Goal: Transaction & Acquisition: Purchase product/service

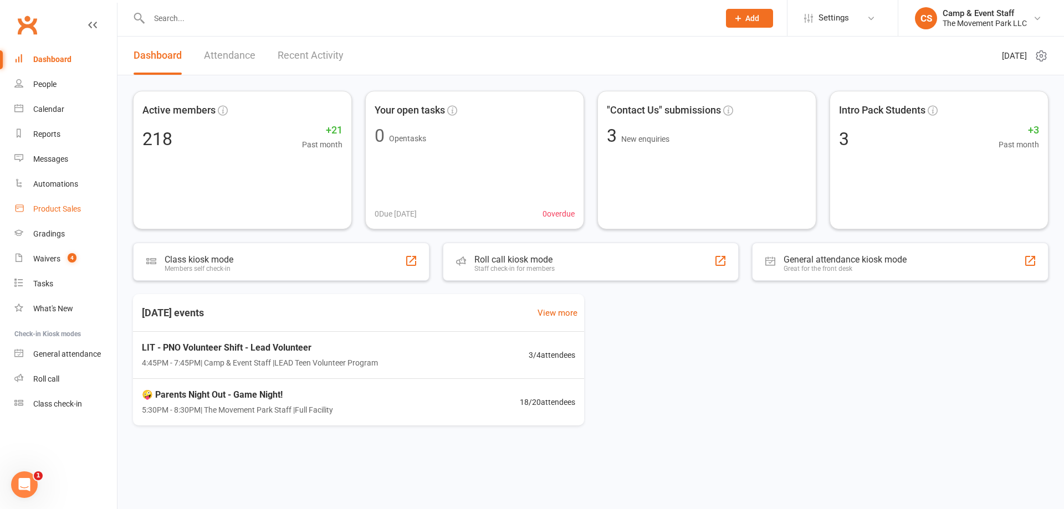
click at [62, 210] on div "Product Sales" at bounding box center [57, 209] width 48 height 9
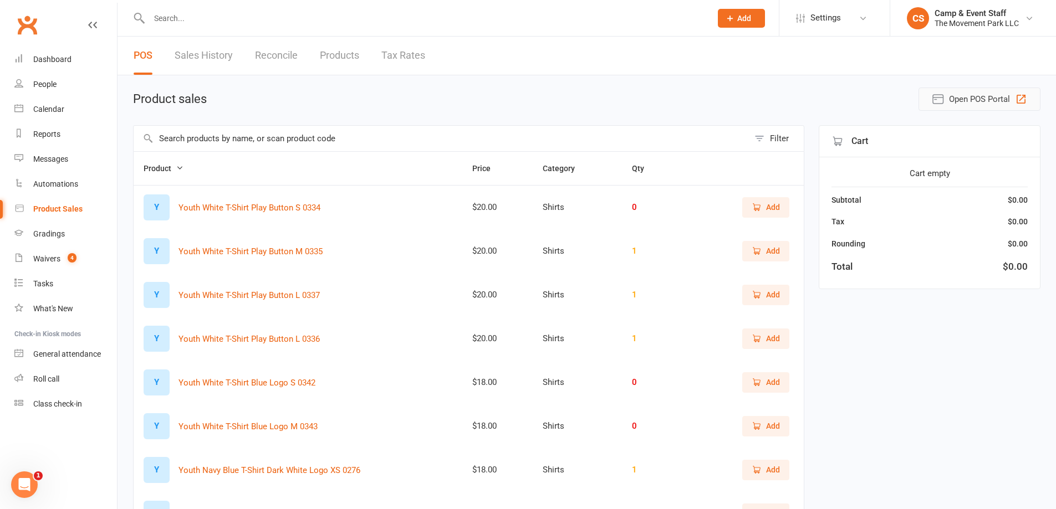
click at [976, 99] on span "Open POS Portal" at bounding box center [979, 99] width 61 height 13
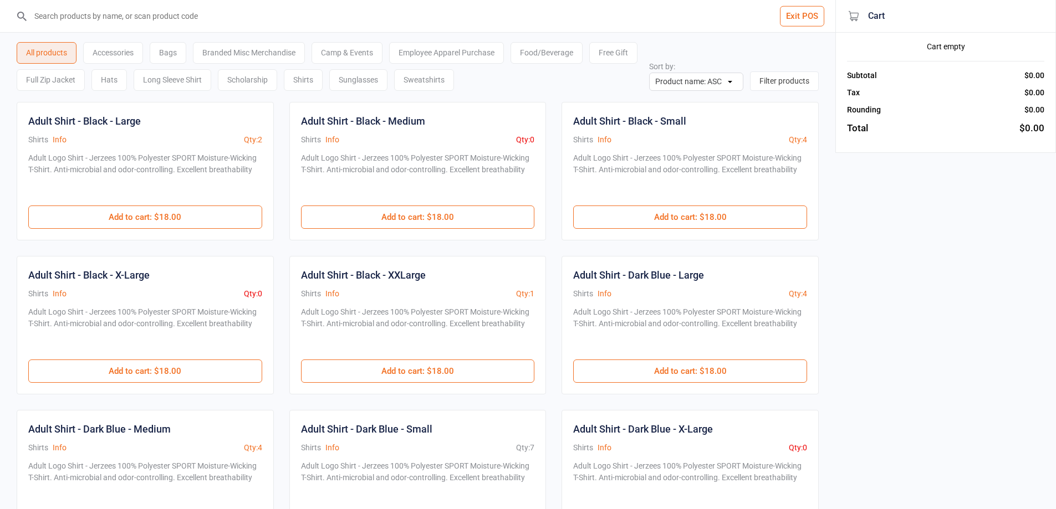
click at [530, 51] on div "Food/Beverage" at bounding box center [547, 53] width 72 height 22
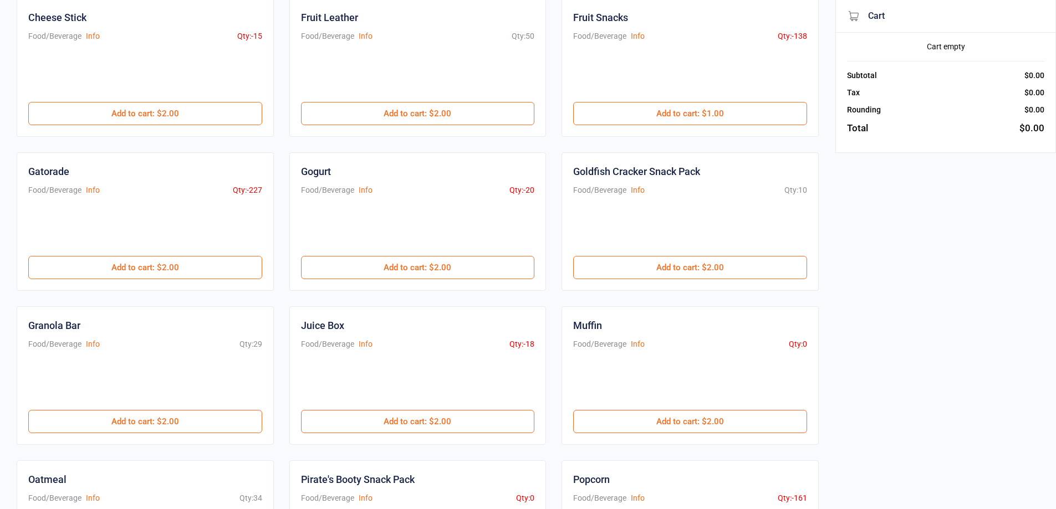
scroll to position [277, 0]
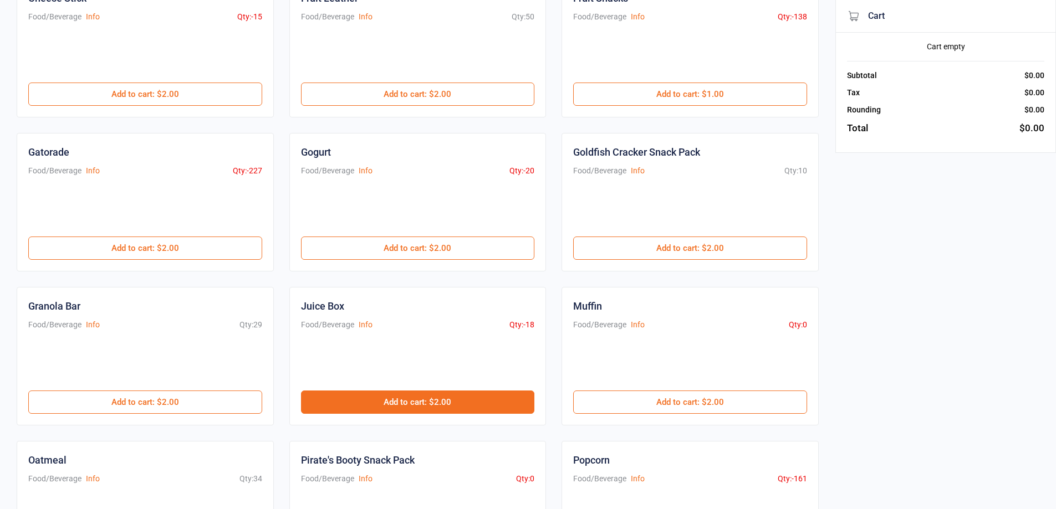
click at [401, 398] on button "Add to cart : $2.00" at bounding box center [418, 402] width 234 height 23
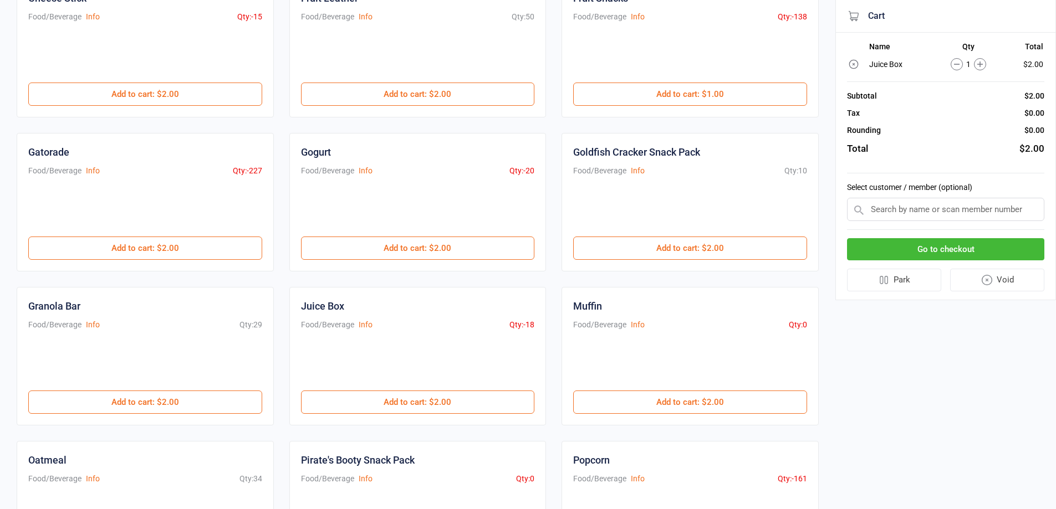
click at [983, 243] on button "Go to checkout" at bounding box center [945, 249] width 197 height 23
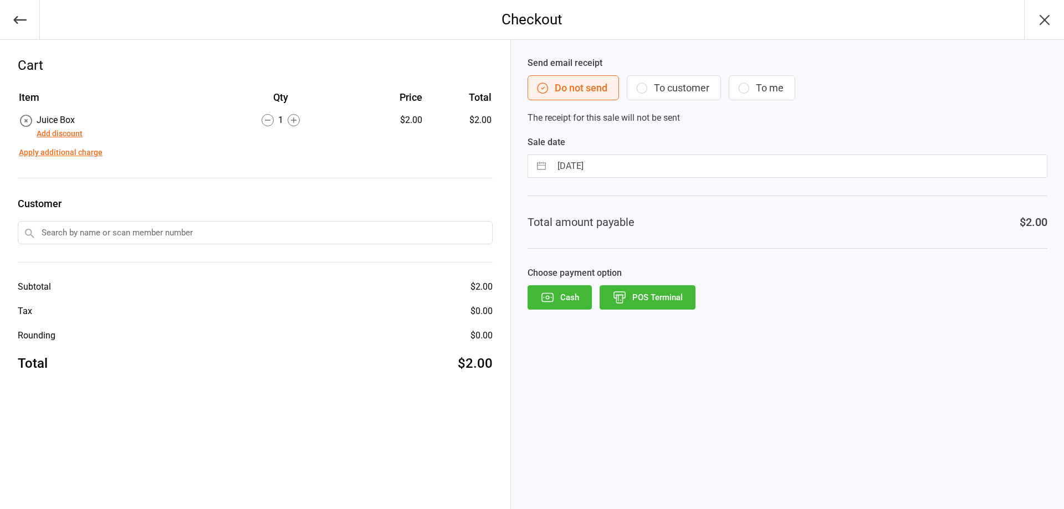
click at [670, 246] on div "Total amount payable $2.00" at bounding box center [788, 222] width 520 height 53
click at [315, 235] on input "text" at bounding box center [255, 232] width 475 height 23
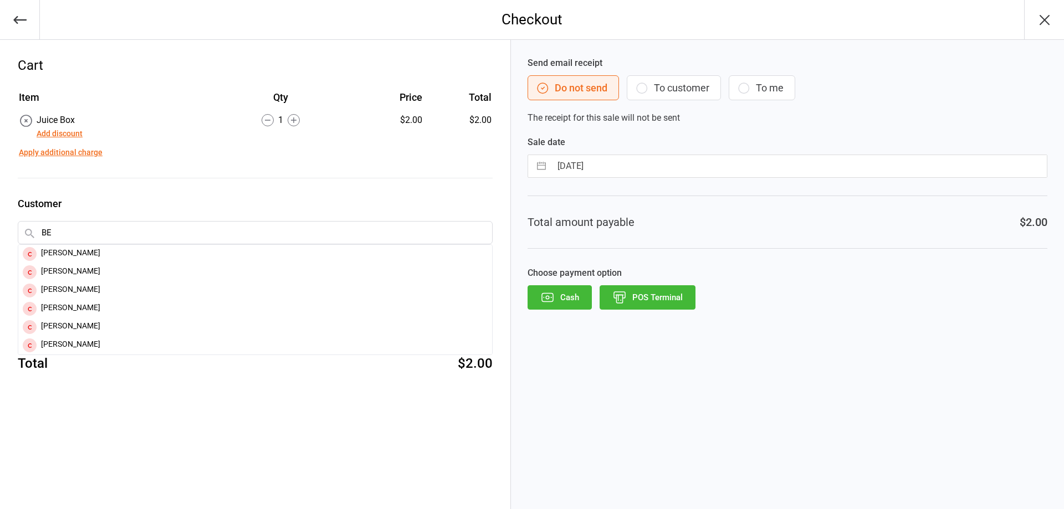
type input "B"
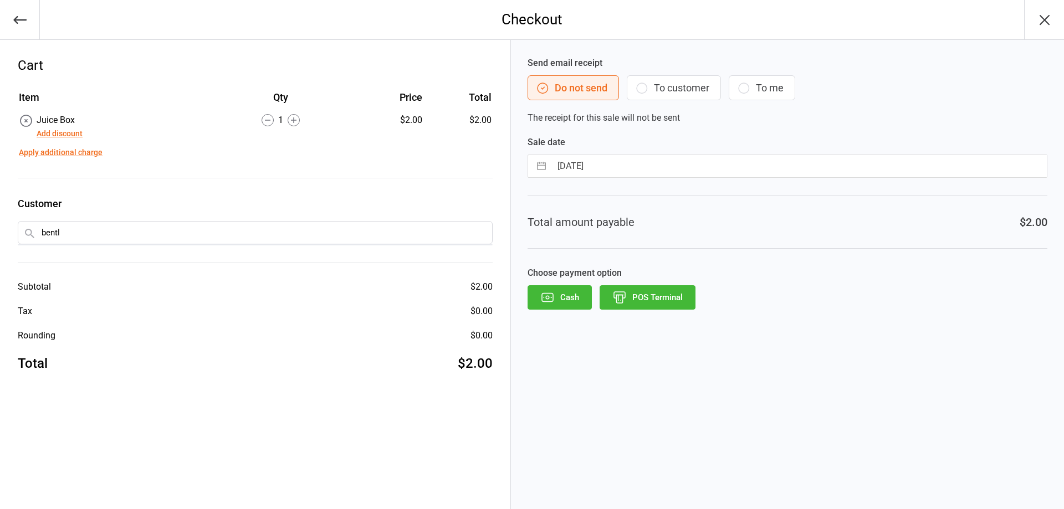
type input "[PERSON_NAME]"
drag, startPoint x: 277, startPoint y: 489, endPoint x: 277, endPoint y: 449, distance: 39.9
click at [277, 487] on div "Cart Item Qty Price Total Juice Box Add discount 1 $2.00 $2.00 Apply additional…" at bounding box center [255, 274] width 511 height 469
click at [136, 231] on input "text" at bounding box center [255, 232] width 475 height 23
type input "b"
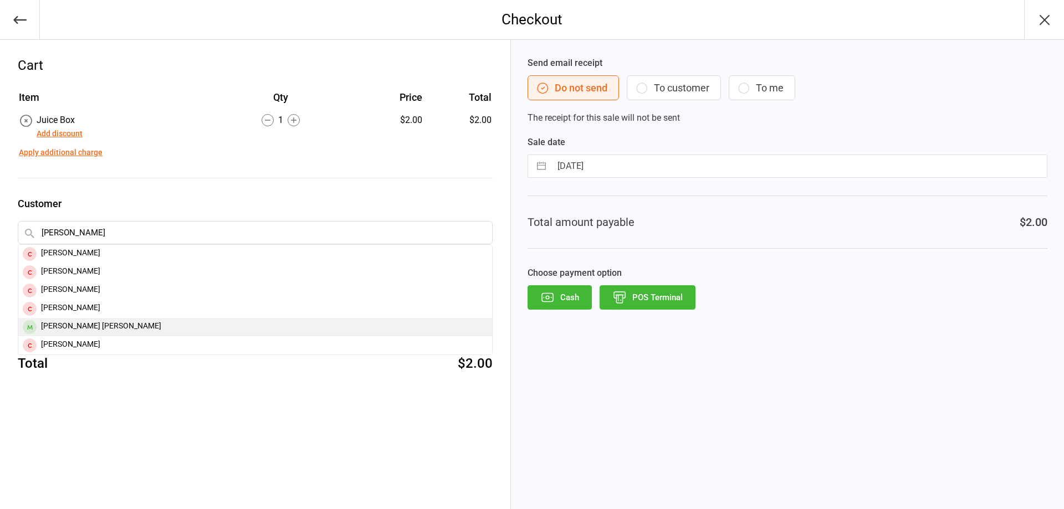
type input "[PERSON_NAME]"
click at [98, 320] on div "[PERSON_NAME] [PERSON_NAME]" at bounding box center [255, 327] width 474 height 18
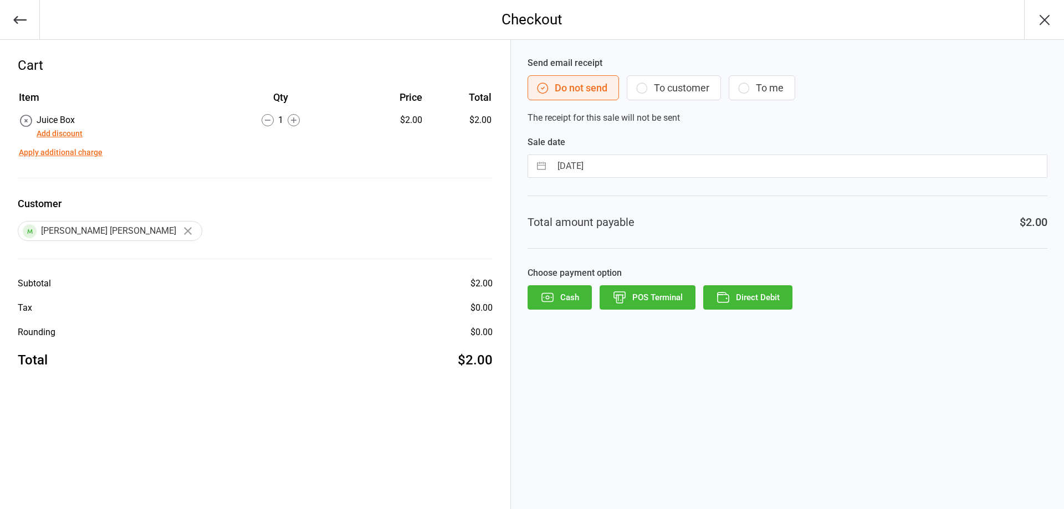
click at [755, 289] on button "Direct Debit" at bounding box center [747, 297] width 89 height 24
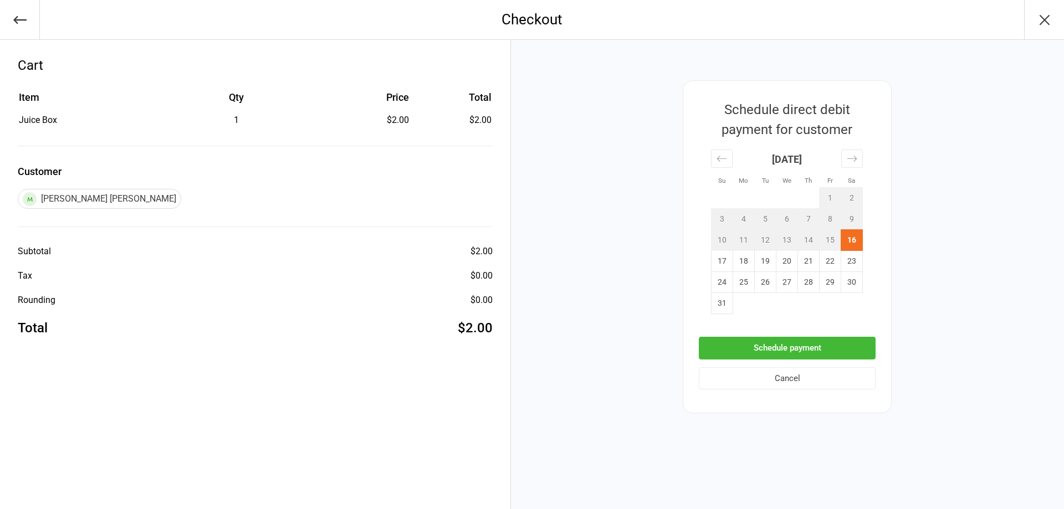
click at [800, 344] on button "Schedule payment" at bounding box center [787, 348] width 177 height 23
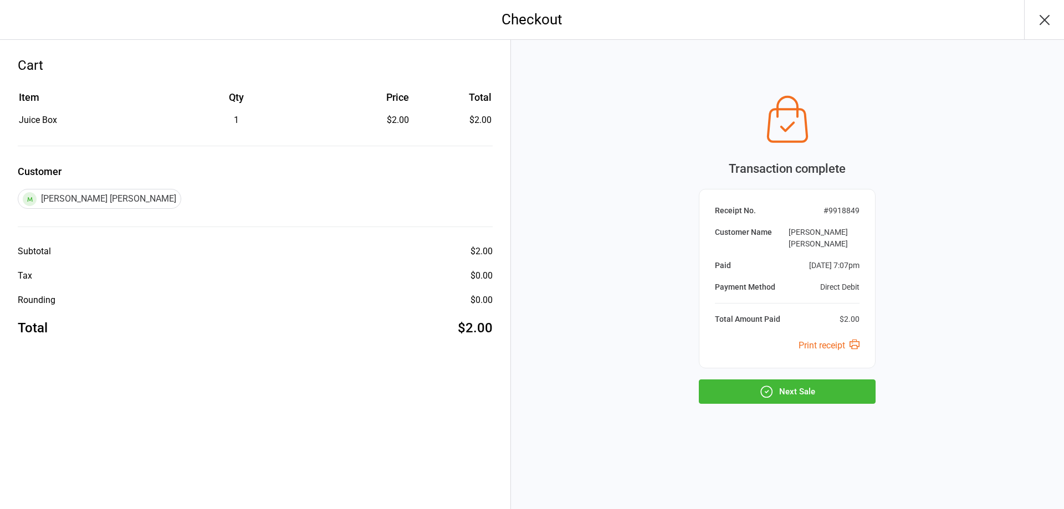
click at [800, 385] on button "Next Sale" at bounding box center [787, 392] width 177 height 24
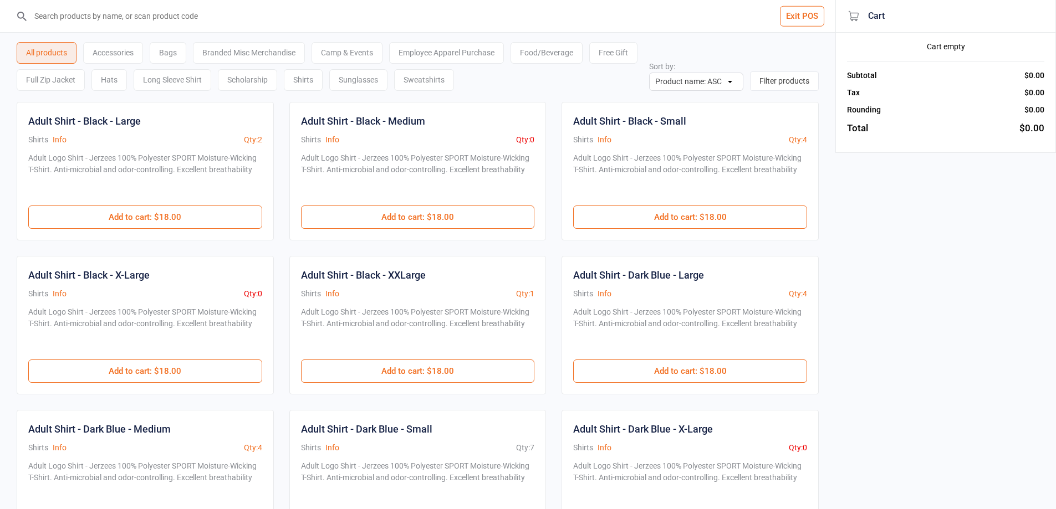
click at [553, 51] on div "Food/Beverage" at bounding box center [547, 53] width 72 height 22
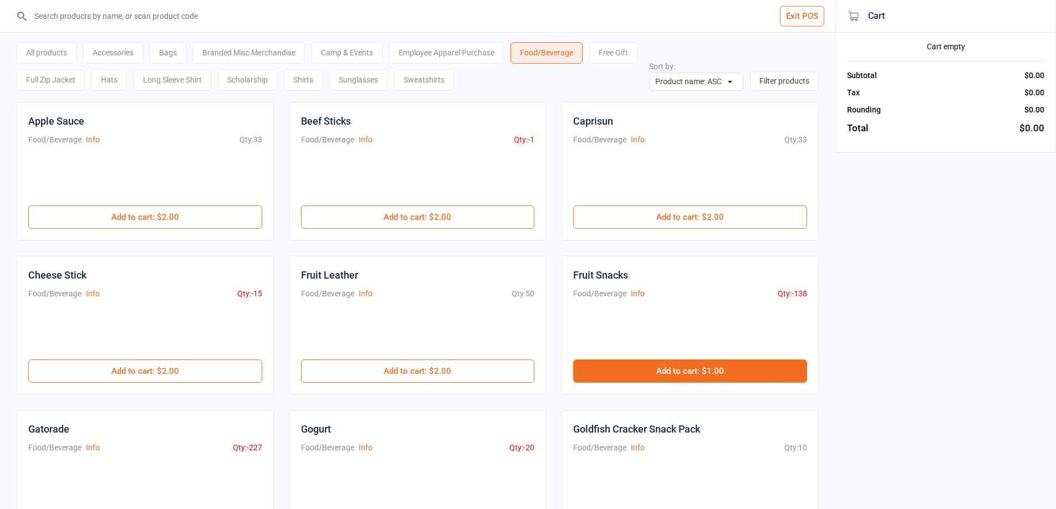
click at [639, 368] on button "Add to cart : $1.00" at bounding box center [690, 371] width 234 height 23
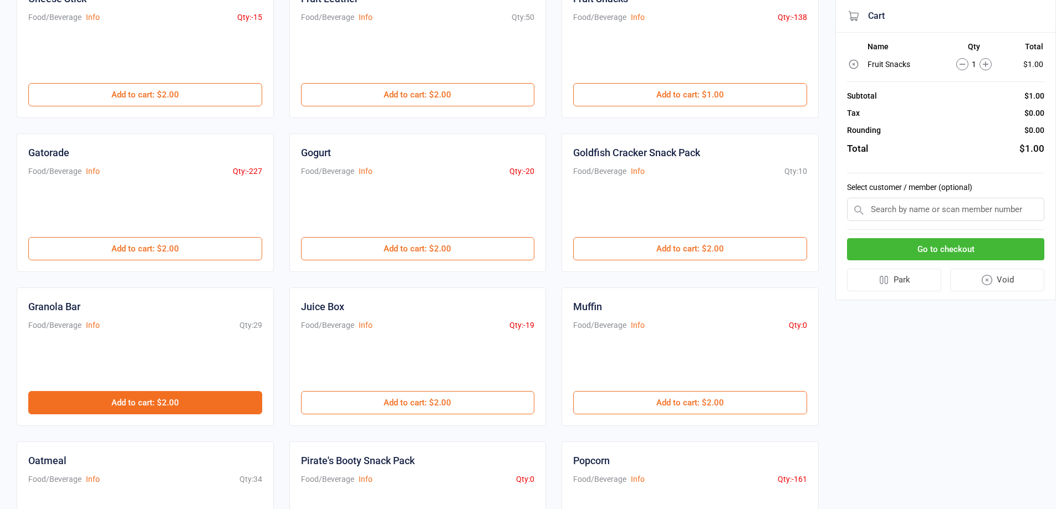
scroll to position [277, 0]
click at [164, 400] on button "Add to cart : $2.00" at bounding box center [145, 402] width 234 height 23
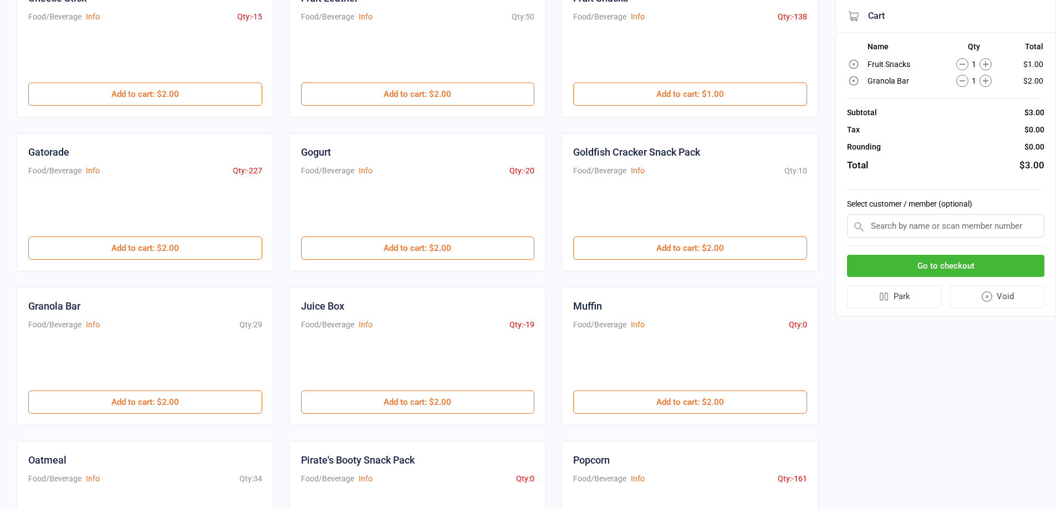
scroll to position [0, 0]
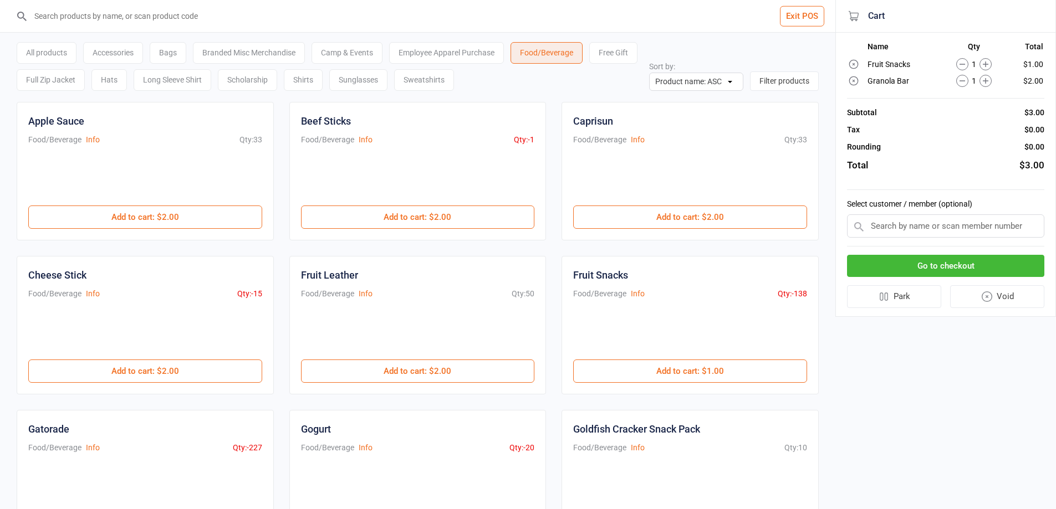
click at [905, 228] on input "text" at bounding box center [945, 226] width 197 height 23
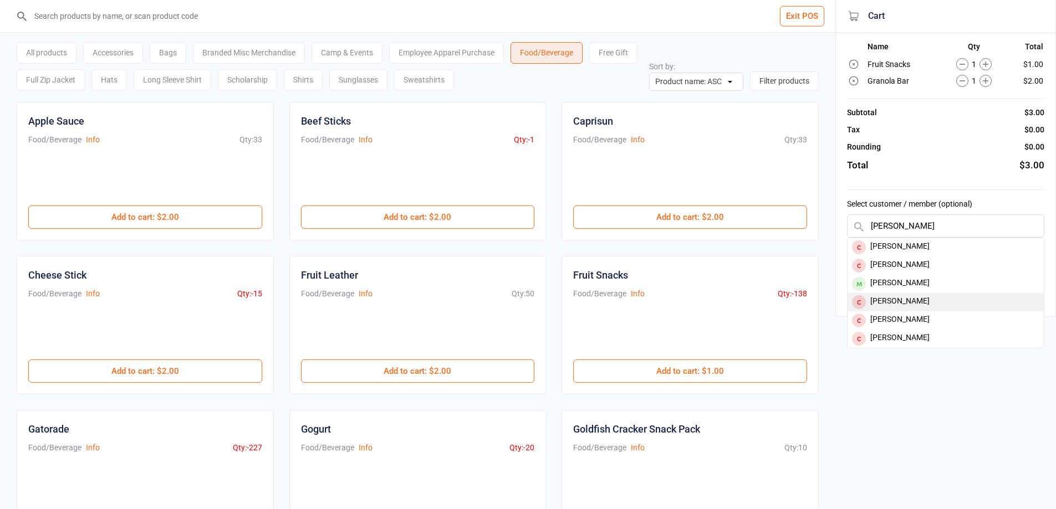
type input "[PERSON_NAME]"
click at [928, 298] on div "[PERSON_NAME]" at bounding box center [946, 302] width 196 height 18
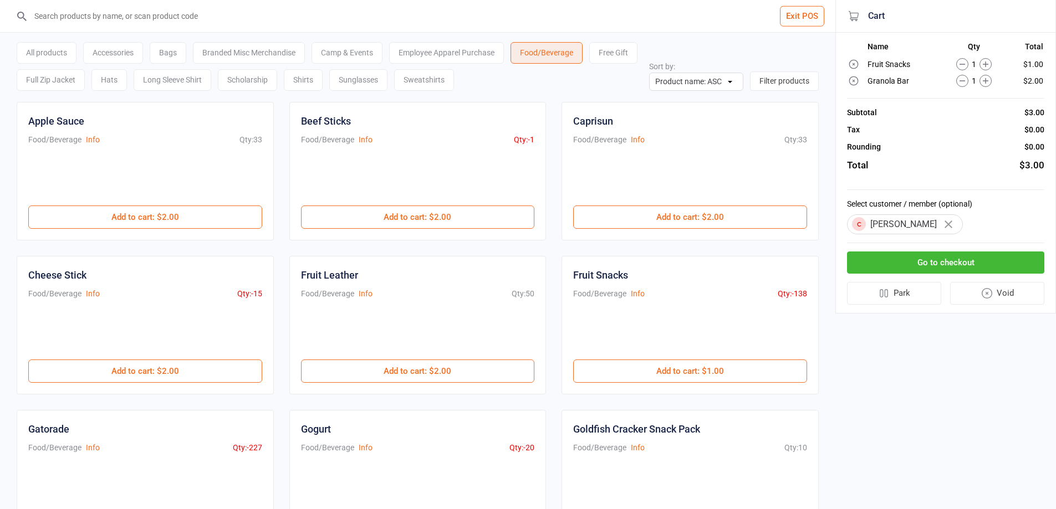
click at [926, 262] on button "Go to checkout" at bounding box center [945, 263] width 197 height 23
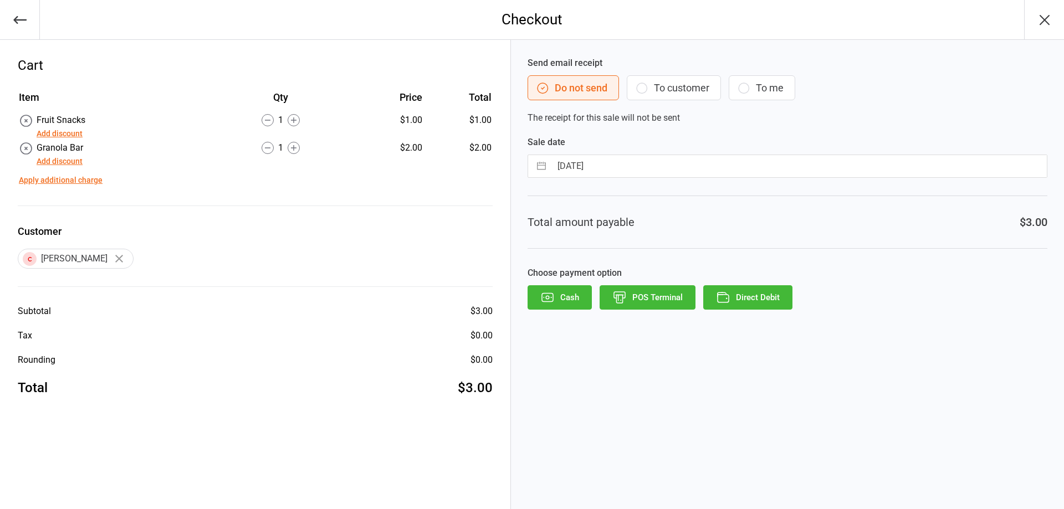
click at [753, 297] on button "Direct Debit" at bounding box center [747, 297] width 89 height 24
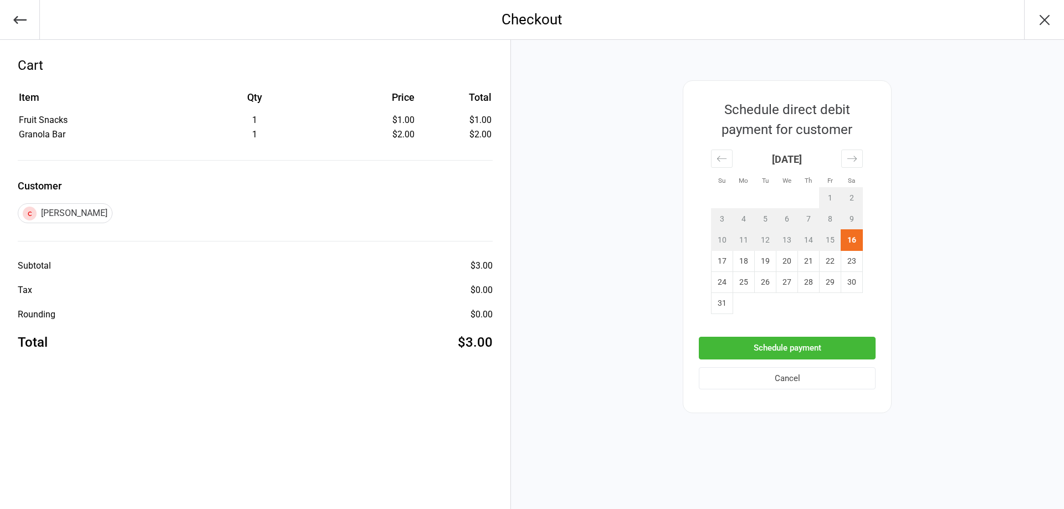
click at [807, 347] on button "Schedule payment" at bounding box center [787, 348] width 177 height 23
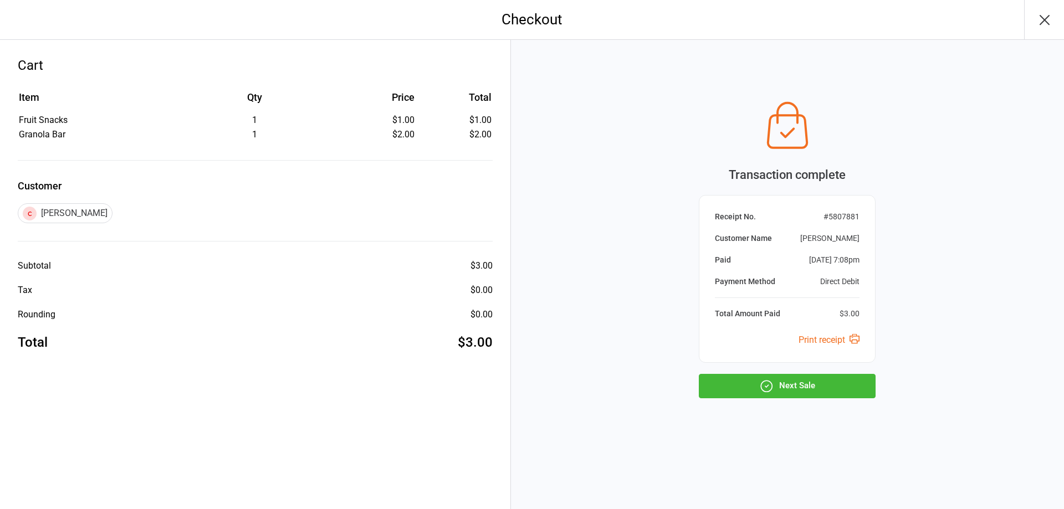
click at [792, 374] on div "Transaction complete Receipt No. # 5807881 Customer Name [PERSON_NAME] [DATE] 7…" at bounding box center [787, 247] width 177 height 303
click at [795, 386] on button "Next Sale" at bounding box center [787, 386] width 177 height 24
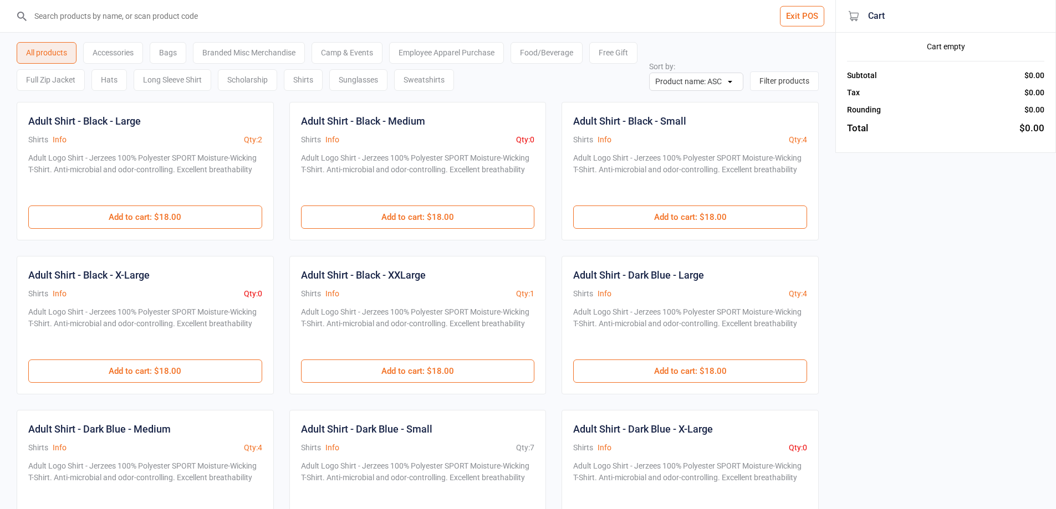
click at [555, 60] on div "Food/Beverage" at bounding box center [547, 53] width 72 height 22
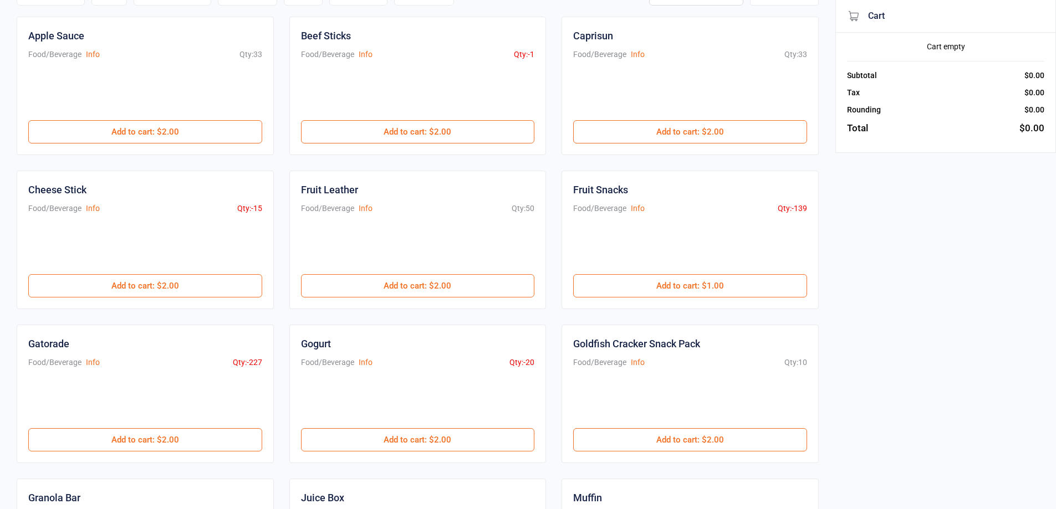
scroll to position [111, 0]
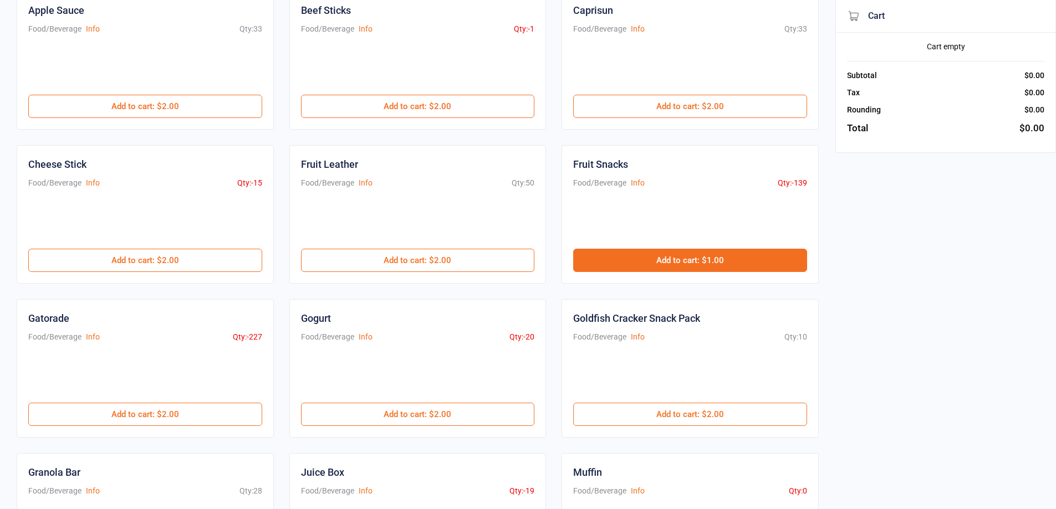
click at [646, 267] on button "Add to cart : $1.00" at bounding box center [690, 260] width 234 height 23
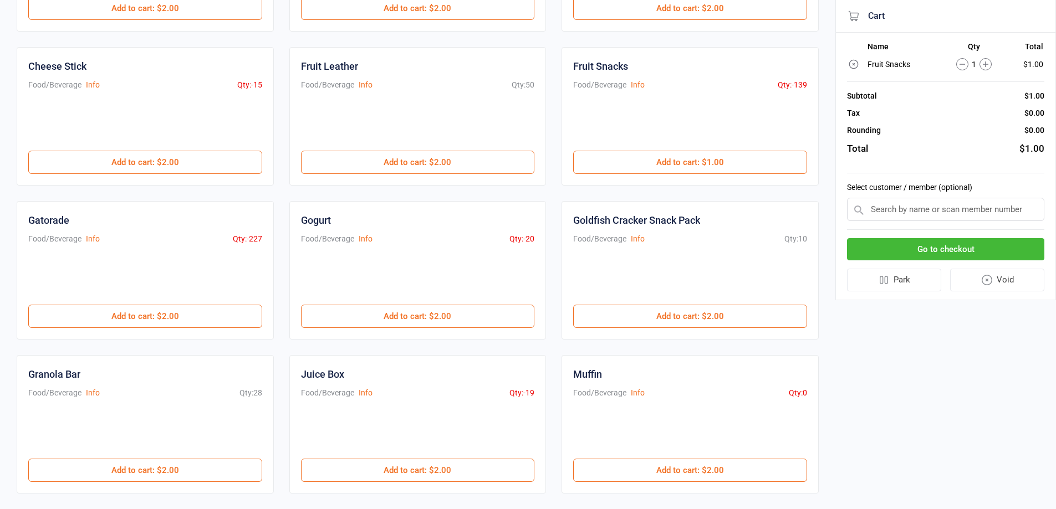
scroll to position [222, 0]
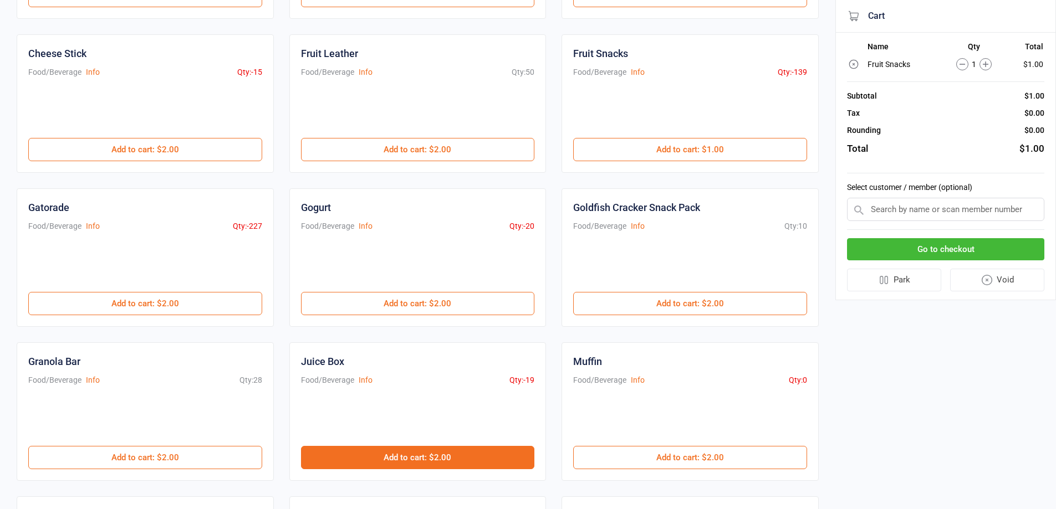
click at [343, 448] on button "Add to cart : $2.00" at bounding box center [418, 457] width 234 height 23
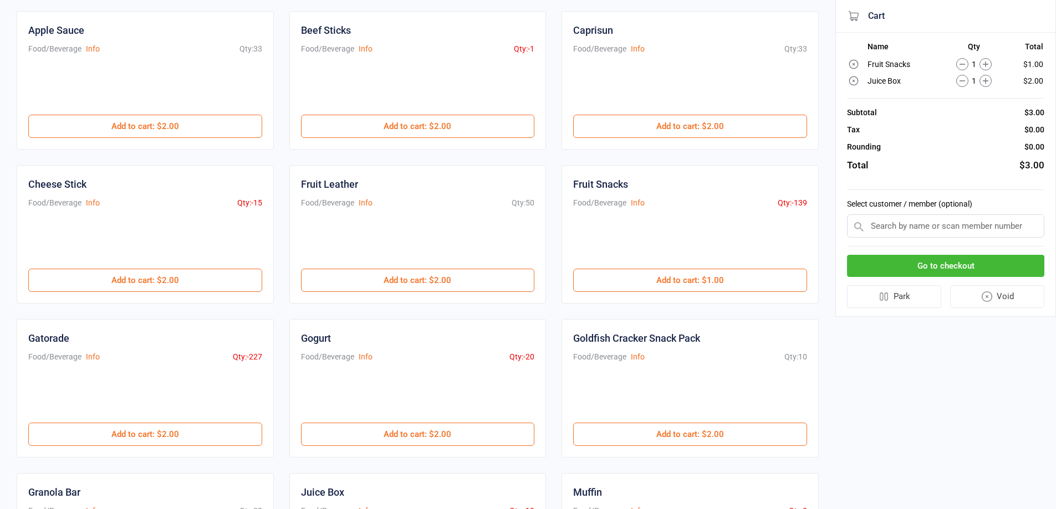
scroll to position [0, 0]
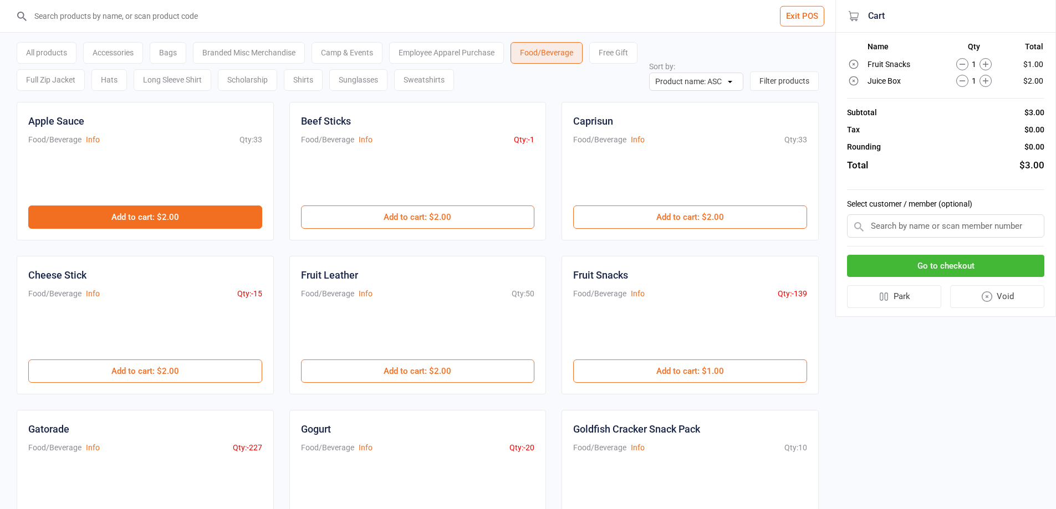
click at [190, 213] on button "Add to cart : $2.00" at bounding box center [145, 217] width 234 height 23
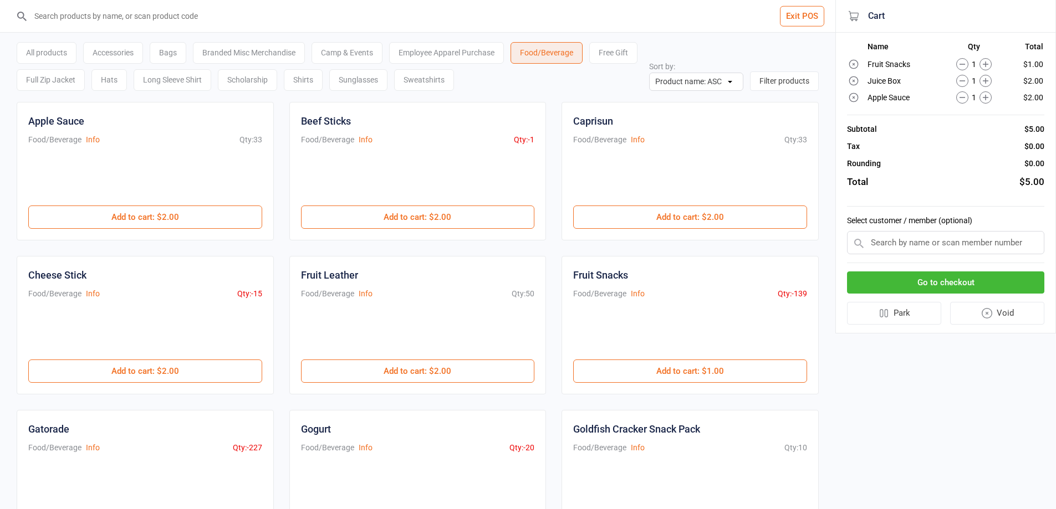
click at [987, 65] on icon at bounding box center [985, 64] width 12 height 12
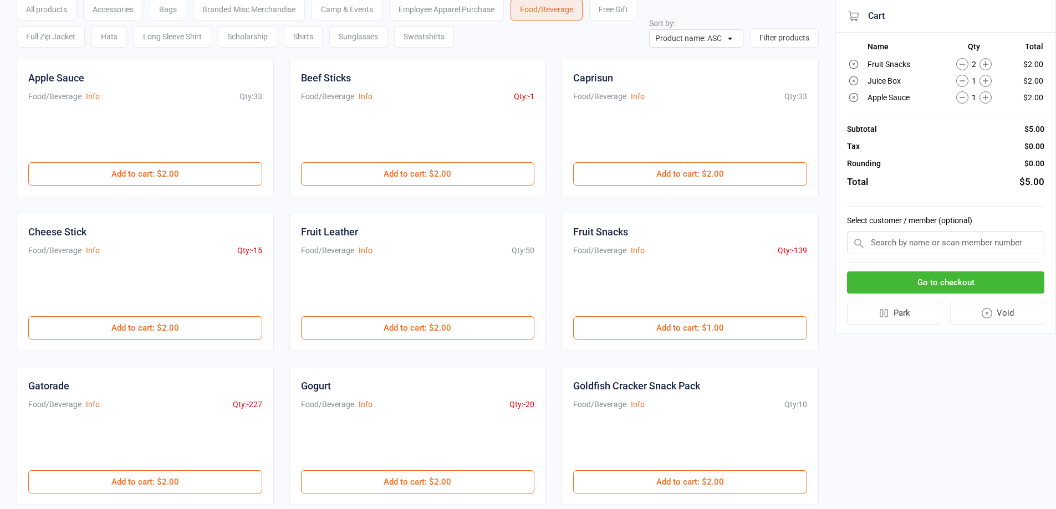
scroll to position [55, 0]
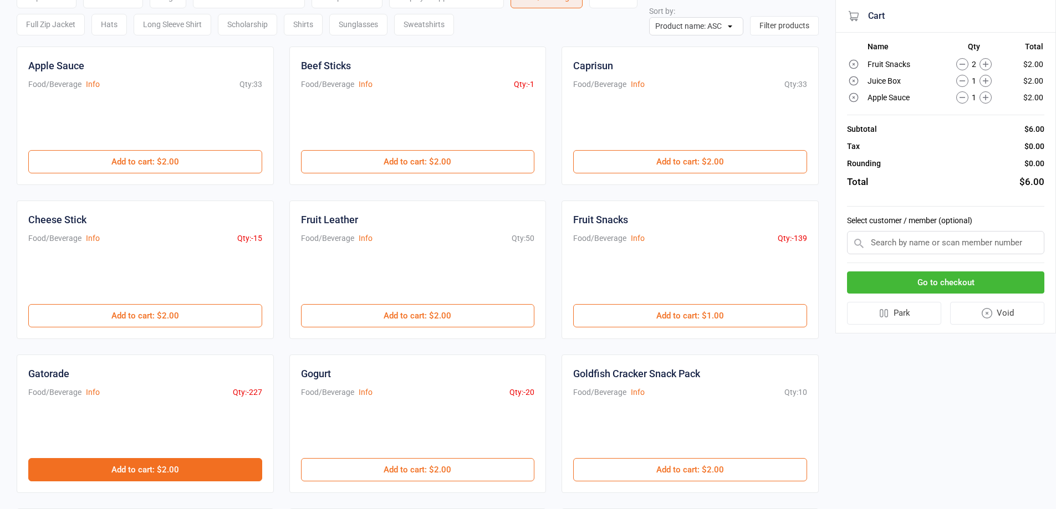
click at [145, 470] on button "Add to cart : $2.00" at bounding box center [145, 469] width 234 height 23
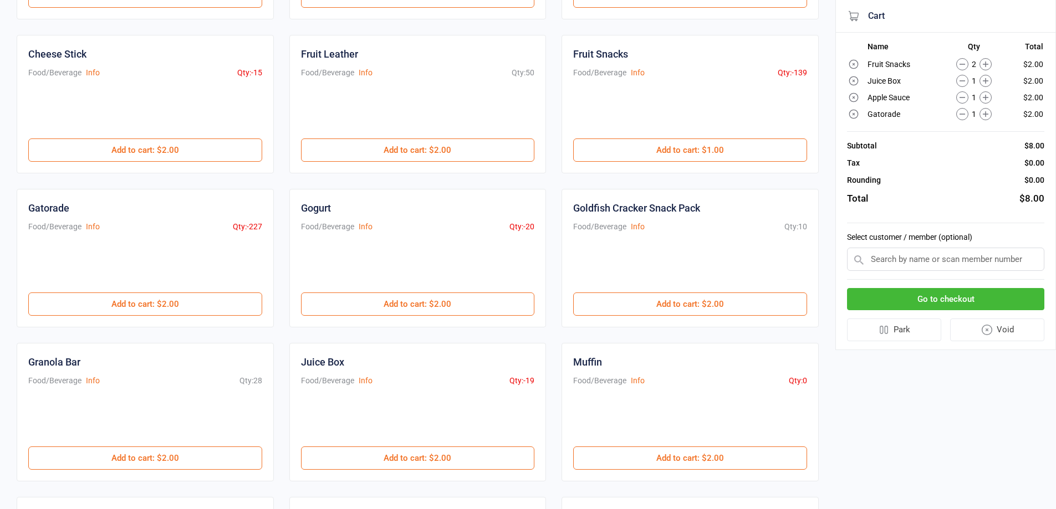
scroll to position [222, 0]
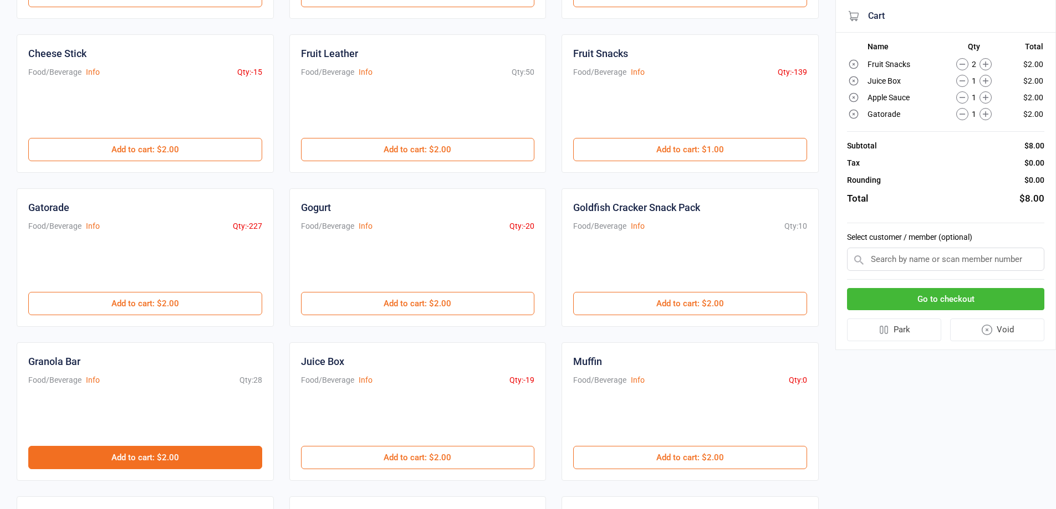
click at [215, 463] on button "Add to cart : $2.00" at bounding box center [145, 457] width 234 height 23
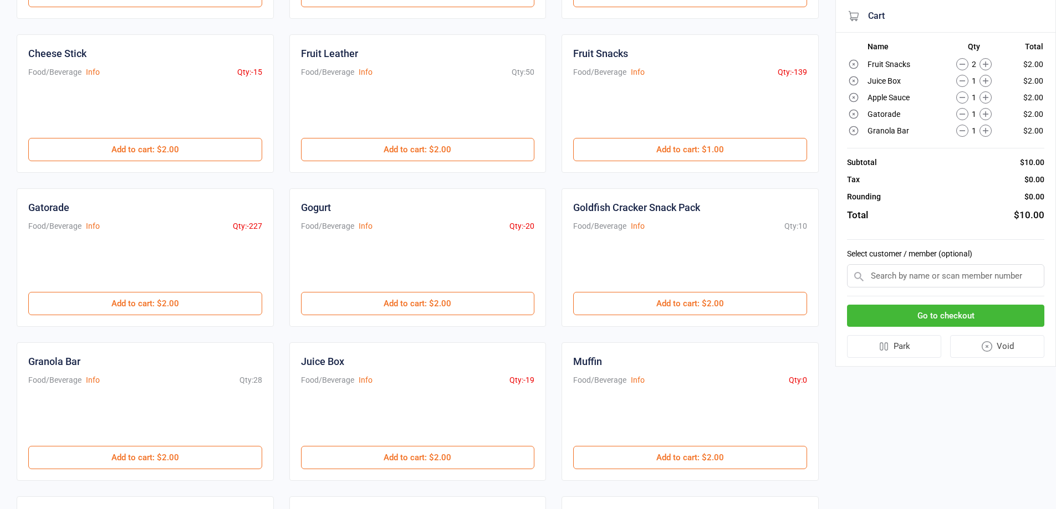
click at [969, 287] on input "text" at bounding box center [945, 275] width 197 height 23
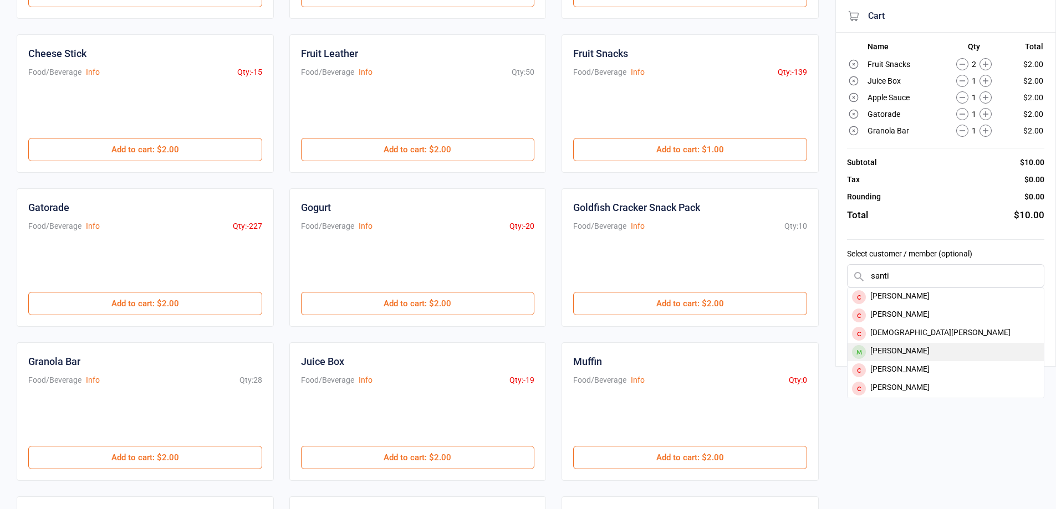
type input "santi"
click at [947, 353] on div "[PERSON_NAME]" at bounding box center [946, 352] width 196 height 18
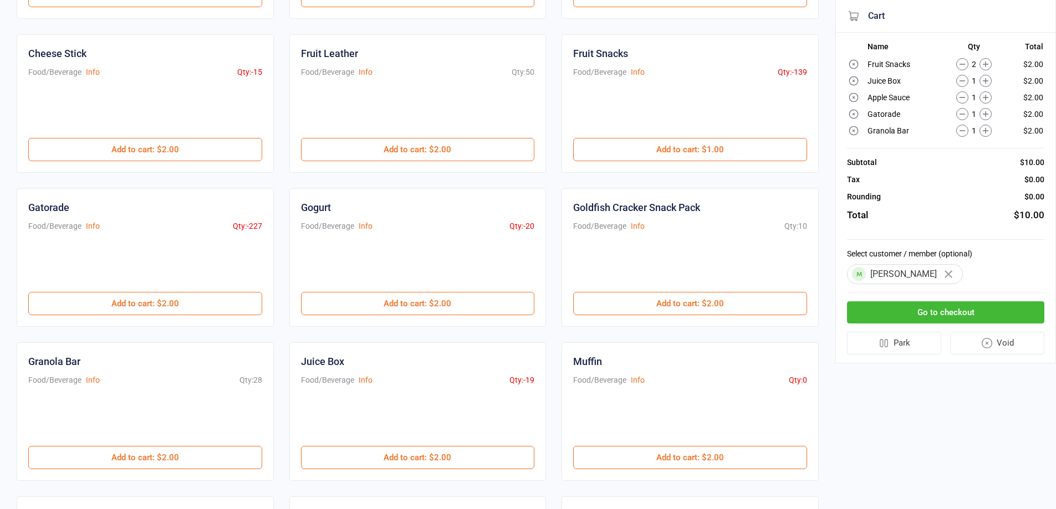
click at [938, 316] on button "Go to checkout" at bounding box center [945, 313] width 197 height 23
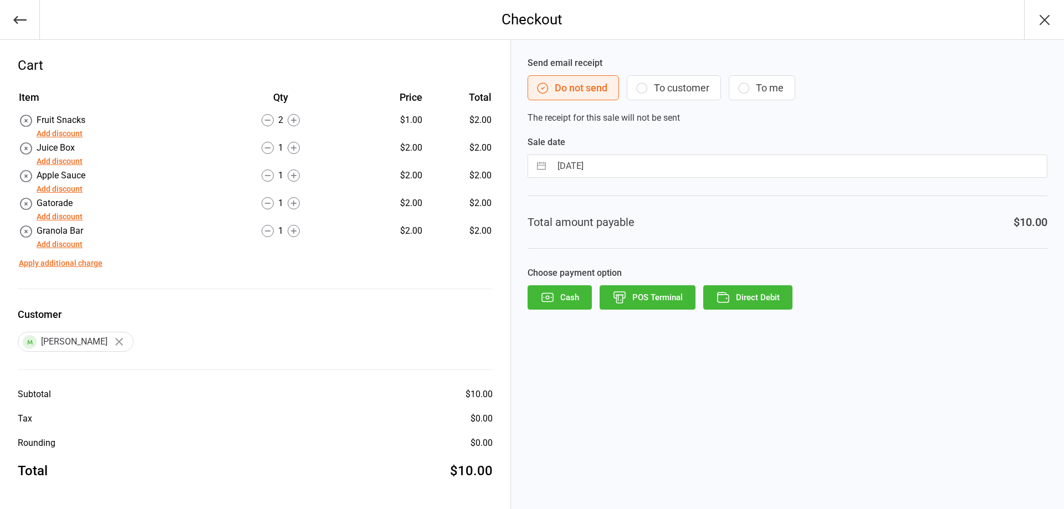
click at [769, 306] on button "Direct Debit" at bounding box center [747, 297] width 89 height 24
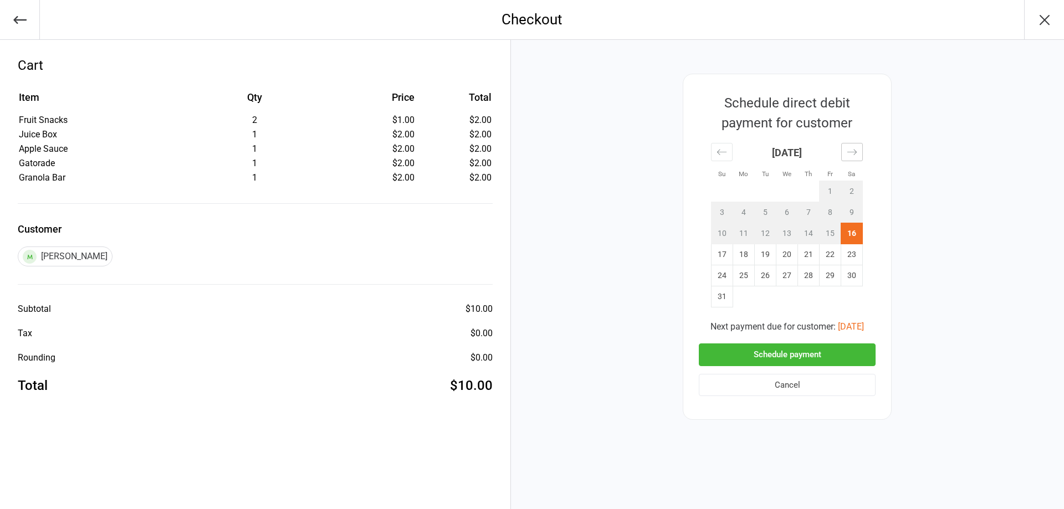
click at [852, 156] on icon "Move forward to switch to the next month." at bounding box center [852, 152] width 11 height 11
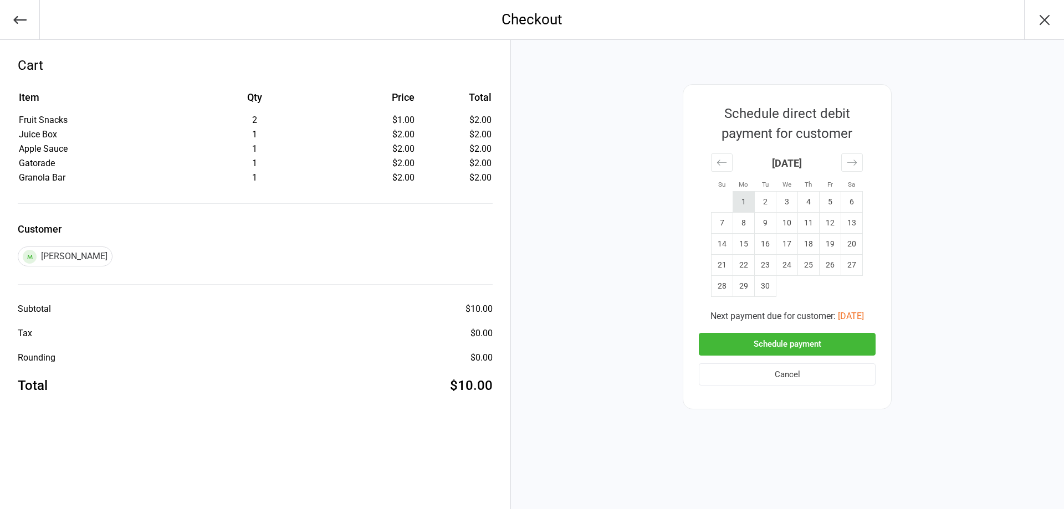
click at [750, 199] on td "1" at bounding box center [744, 202] width 22 height 21
click at [783, 343] on button "Schedule payment" at bounding box center [787, 344] width 177 height 23
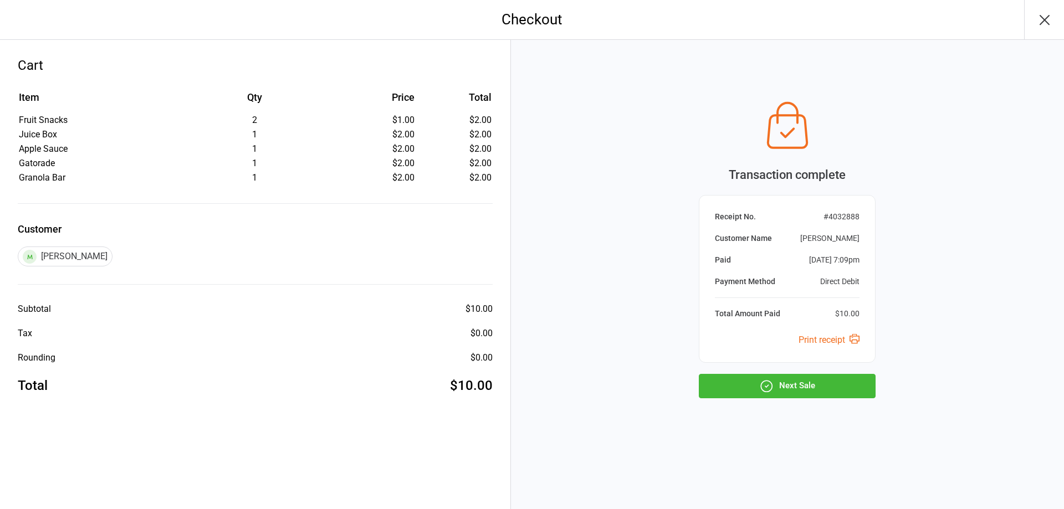
click at [785, 388] on button "Next Sale" at bounding box center [787, 386] width 177 height 24
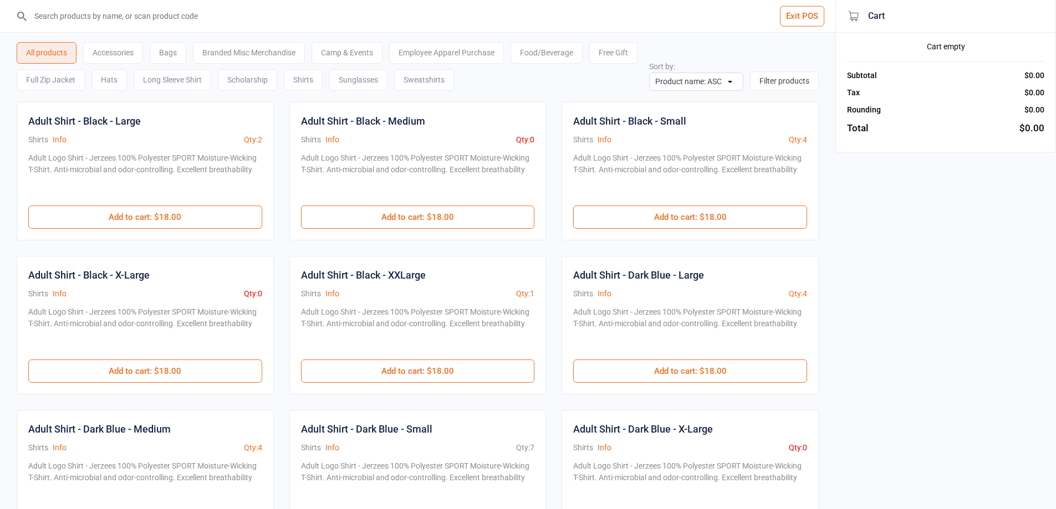
click at [563, 49] on div "Food/Beverage" at bounding box center [547, 53] width 72 height 22
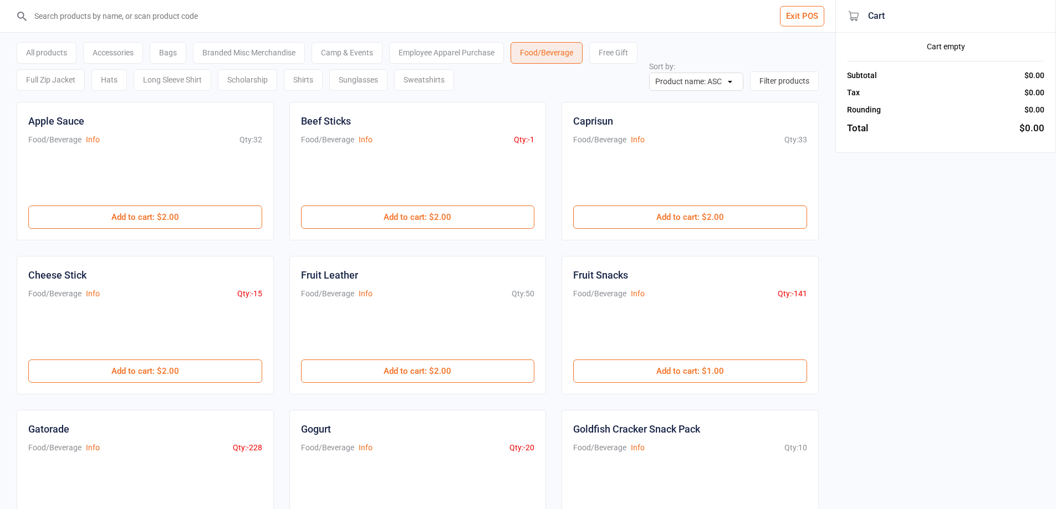
click at [254, 18] on input "search" at bounding box center [424, 16] width 791 height 32
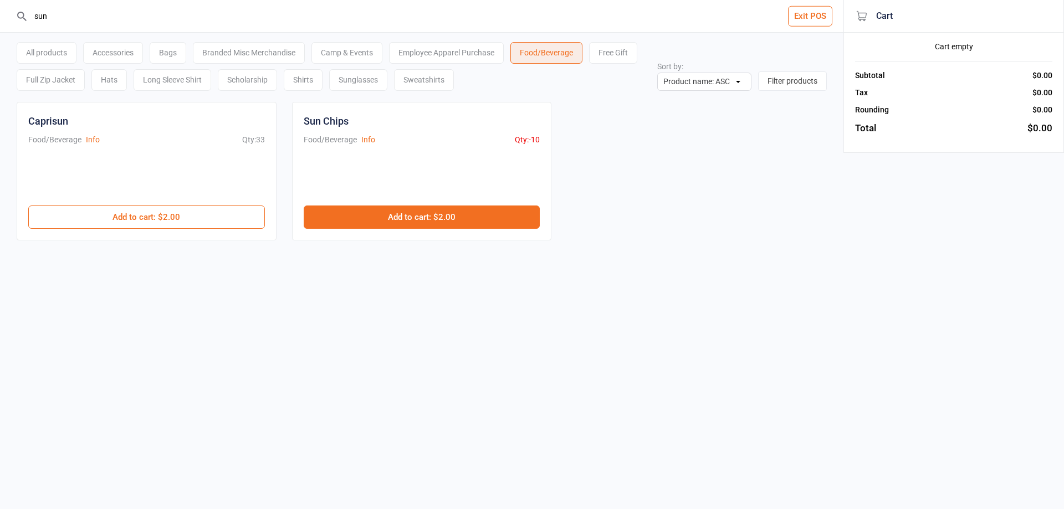
click at [365, 214] on button "Add to cart : $2.00" at bounding box center [422, 217] width 237 height 23
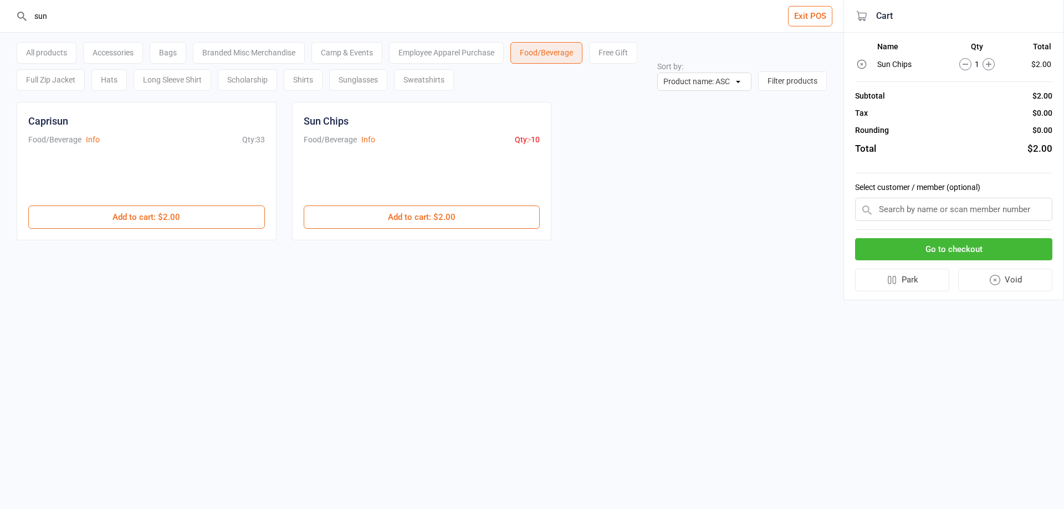
click at [235, 16] on input "sun" at bounding box center [428, 16] width 799 height 32
type input "s"
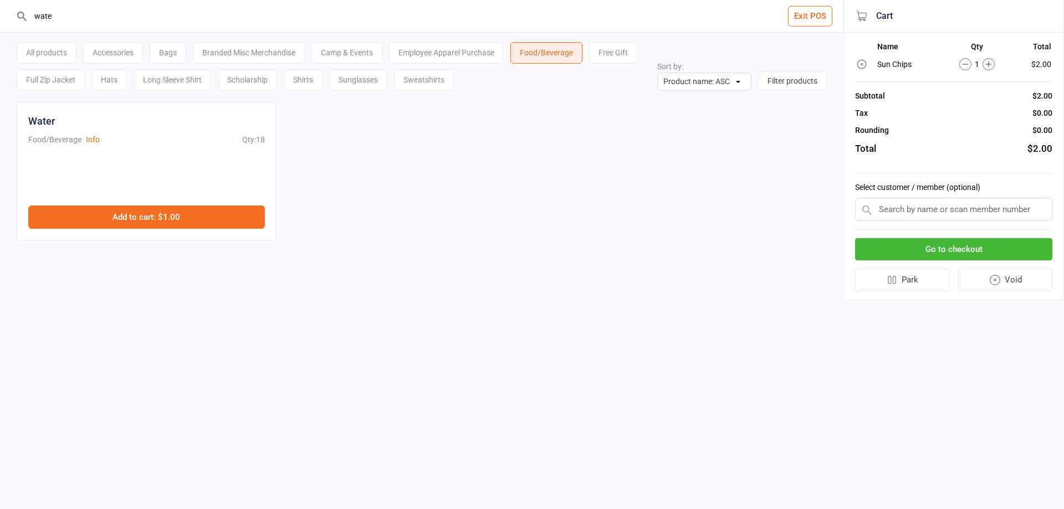
type input "wate"
click at [129, 218] on button "Add to cart : $1.00" at bounding box center [146, 217] width 237 height 23
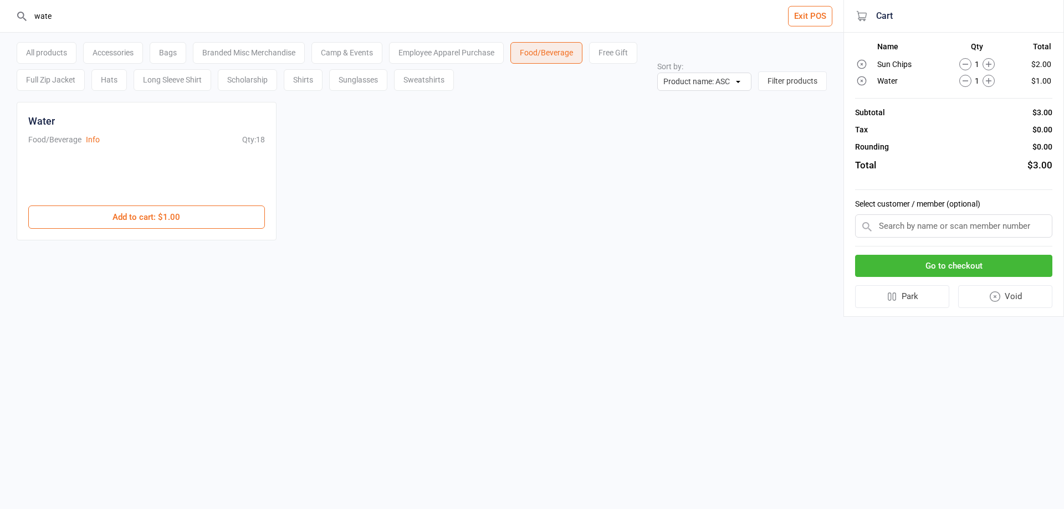
click at [925, 227] on input "text" at bounding box center [953, 226] width 197 height 23
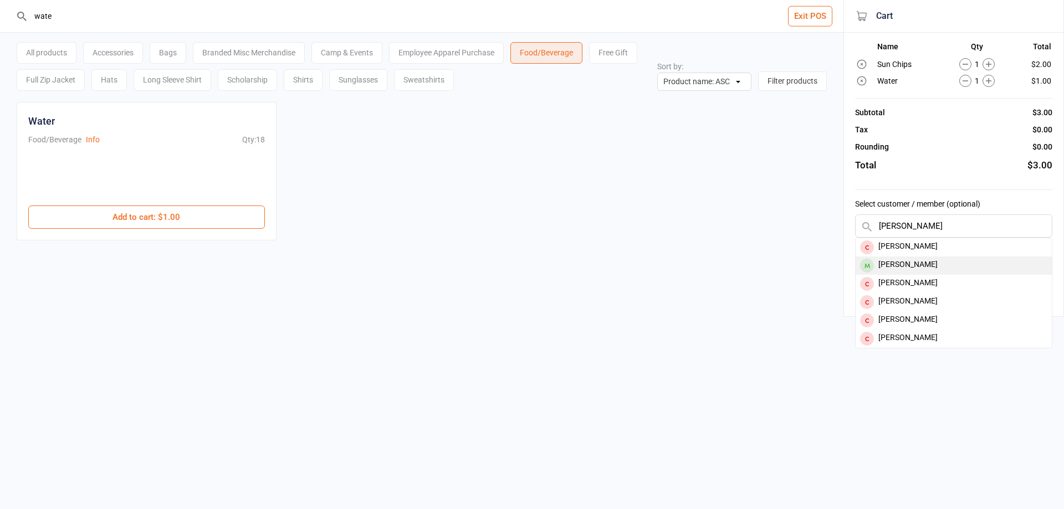
type input "[PERSON_NAME]"
click at [937, 269] on div "[PERSON_NAME]" at bounding box center [954, 266] width 196 height 18
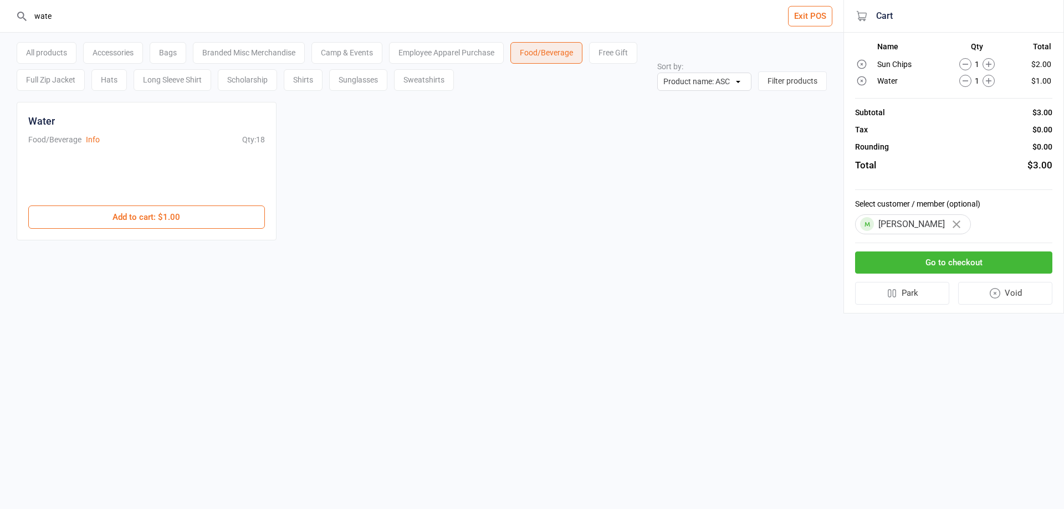
click at [912, 263] on button "Go to checkout" at bounding box center [953, 263] width 197 height 23
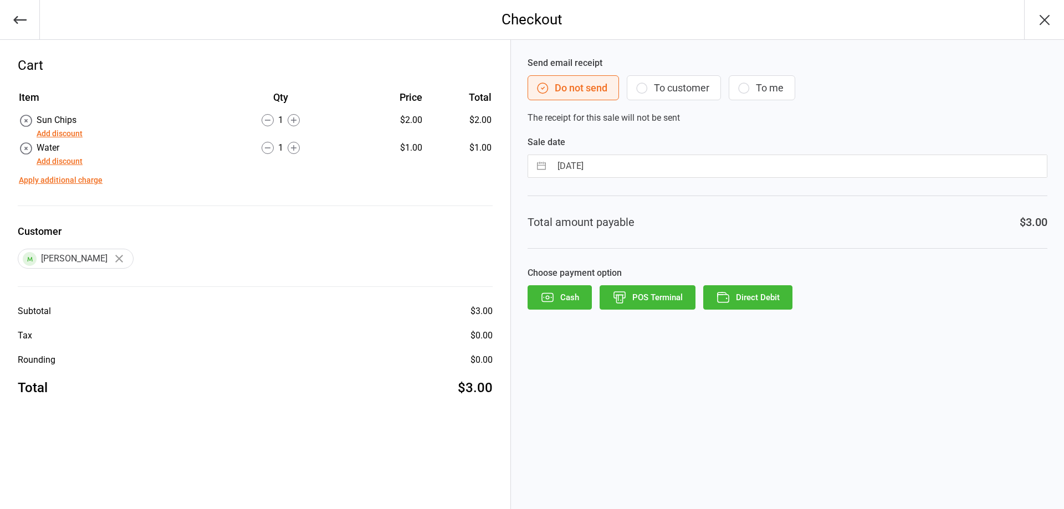
click at [554, 302] on icon "button" at bounding box center [547, 297] width 14 height 14
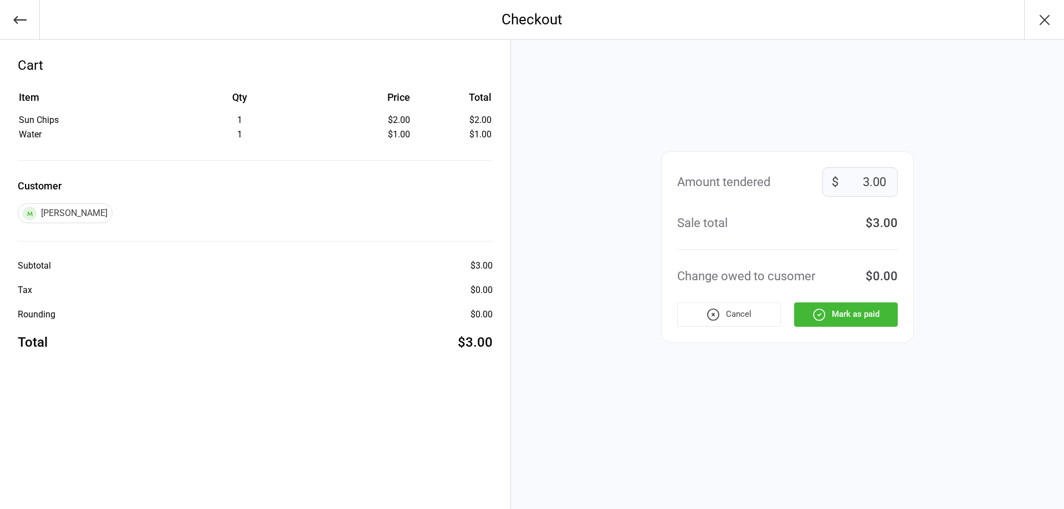
click at [880, 180] on input "3.00" at bounding box center [860, 181] width 75 height 29
type input "10"
click at [868, 312] on button "Mark as paid" at bounding box center [846, 315] width 104 height 24
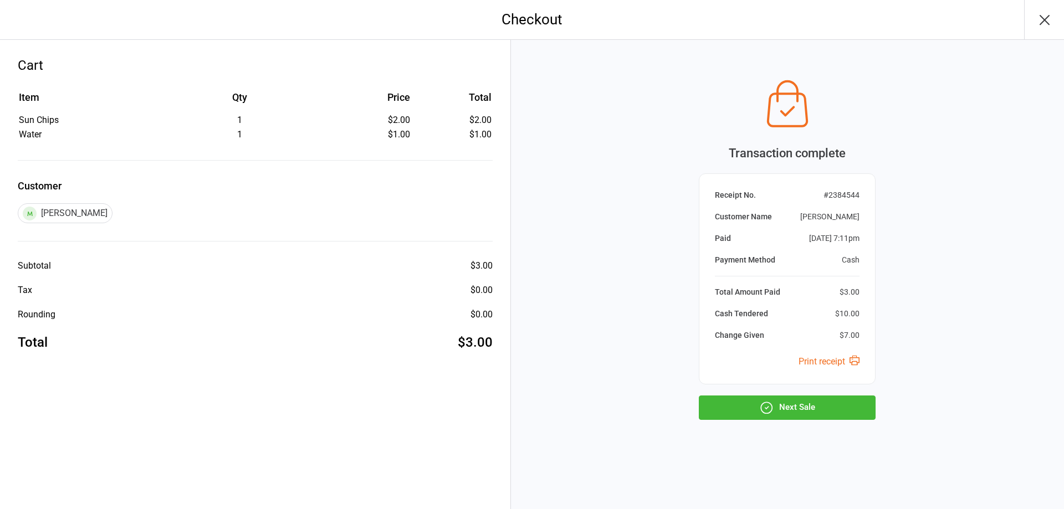
click at [830, 409] on button "Next Sale" at bounding box center [787, 408] width 177 height 24
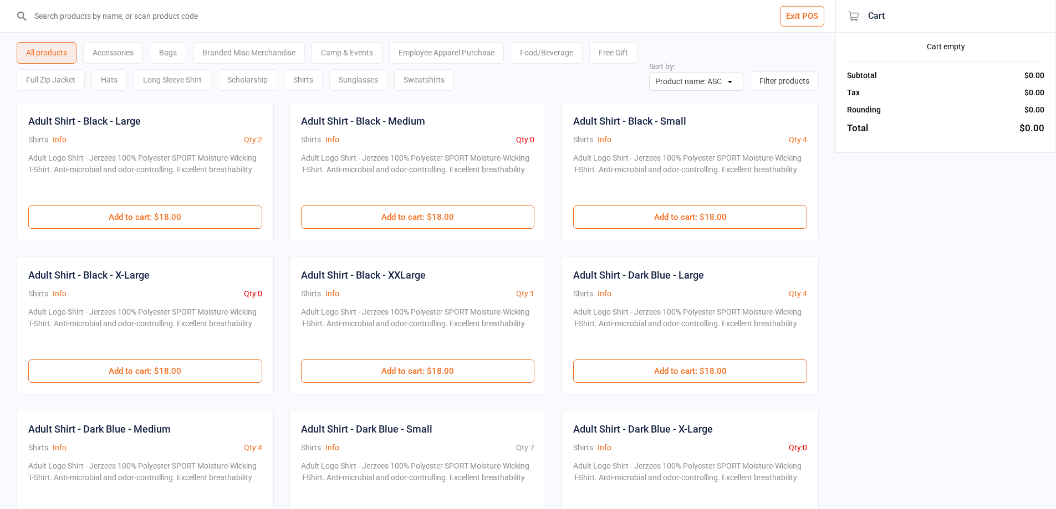
click at [550, 55] on div "Food/Beverage" at bounding box center [547, 53] width 72 height 22
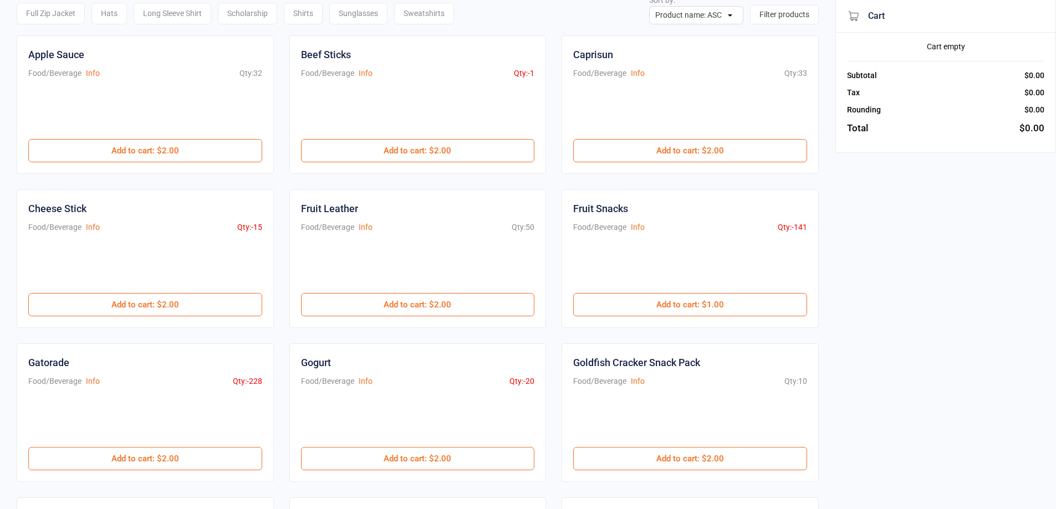
scroll to position [166, 0]
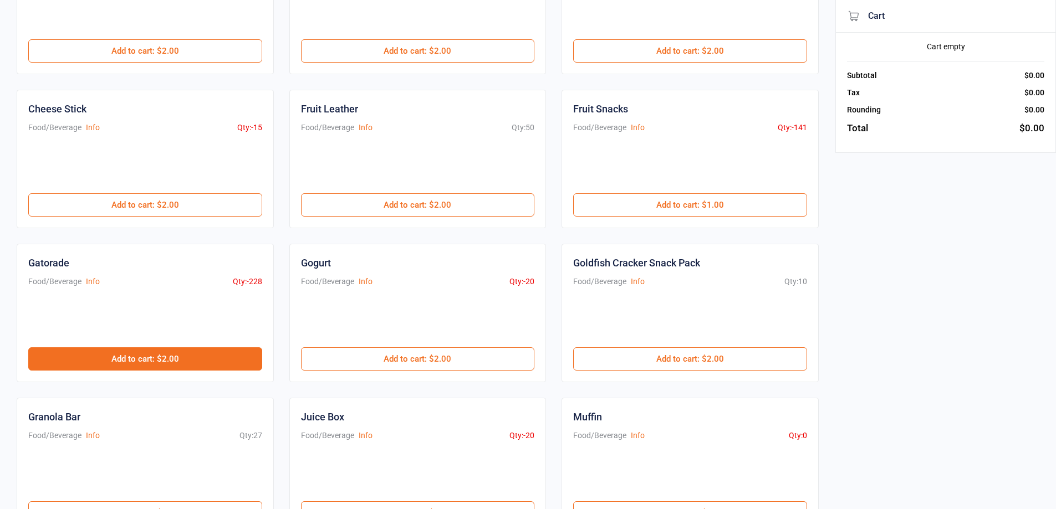
click at [183, 368] on button "Add to cart : $2.00" at bounding box center [145, 359] width 234 height 23
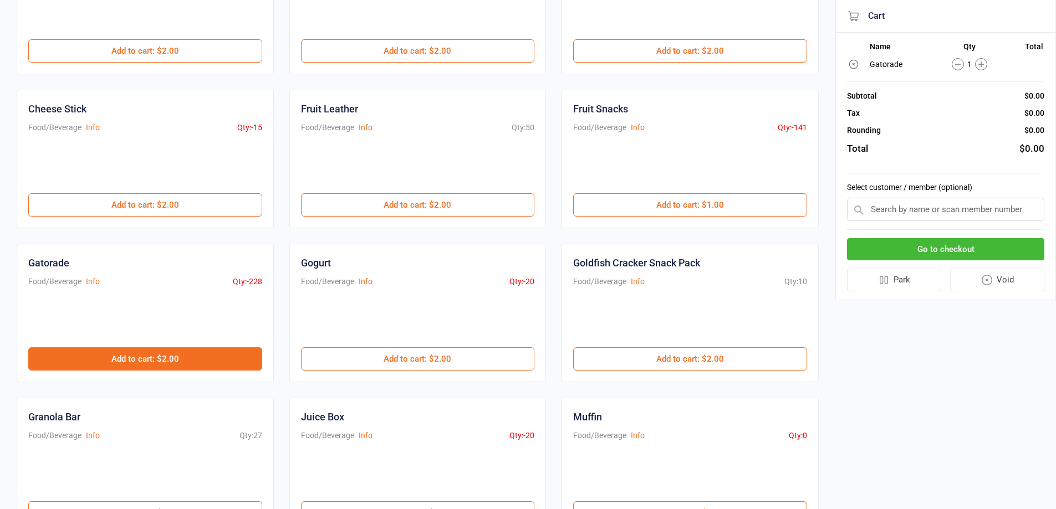
click at [183, 368] on button "Add to cart : $2.00" at bounding box center [145, 359] width 234 height 23
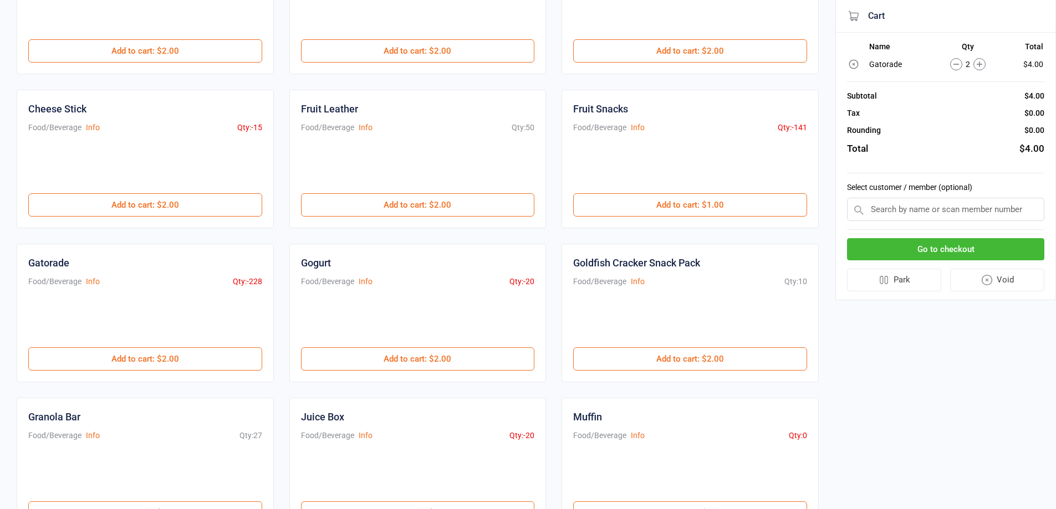
click at [921, 213] on input "text" at bounding box center [945, 209] width 197 height 23
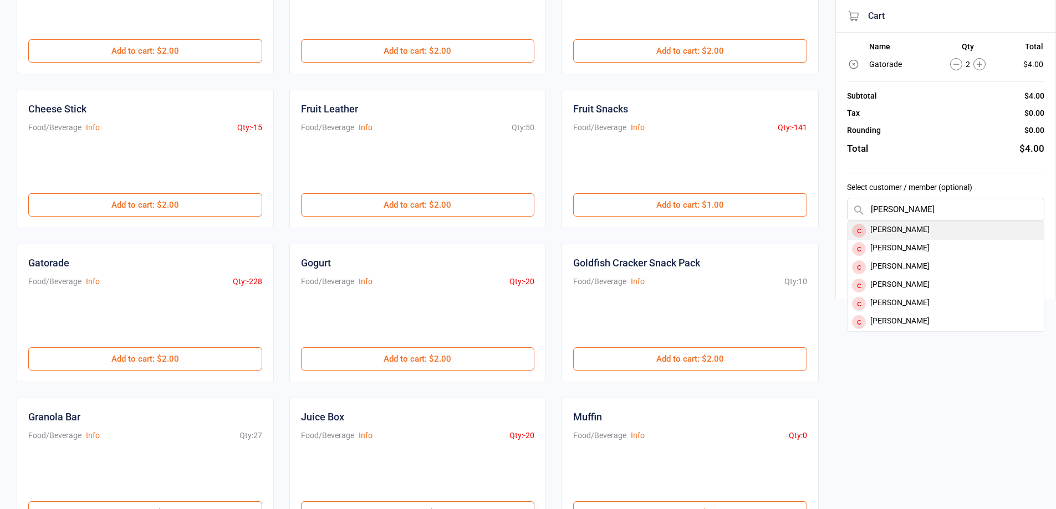
type input "[PERSON_NAME]"
click at [933, 254] on div "[PERSON_NAME]" at bounding box center [946, 249] width 196 height 18
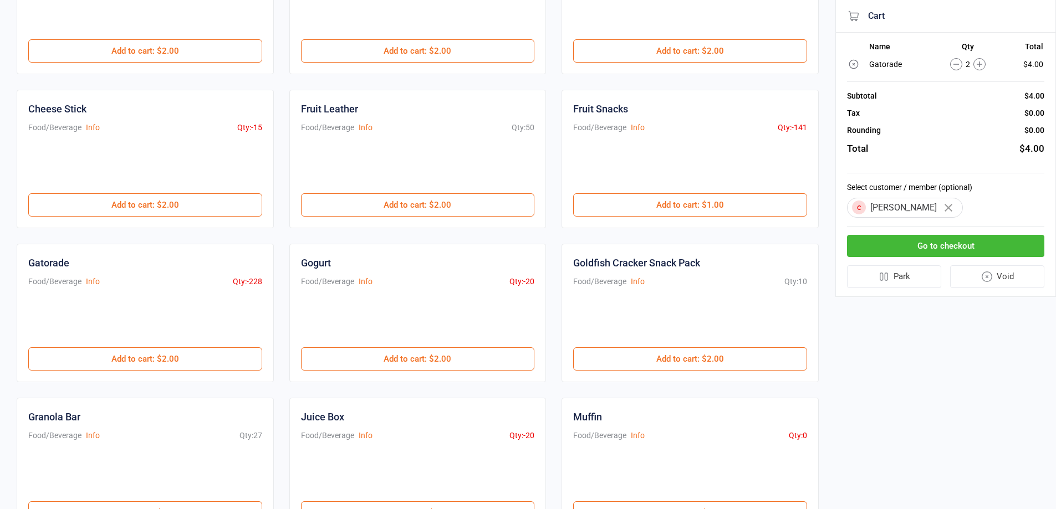
click at [945, 208] on icon "button" at bounding box center [949, 208] width 8 height 8
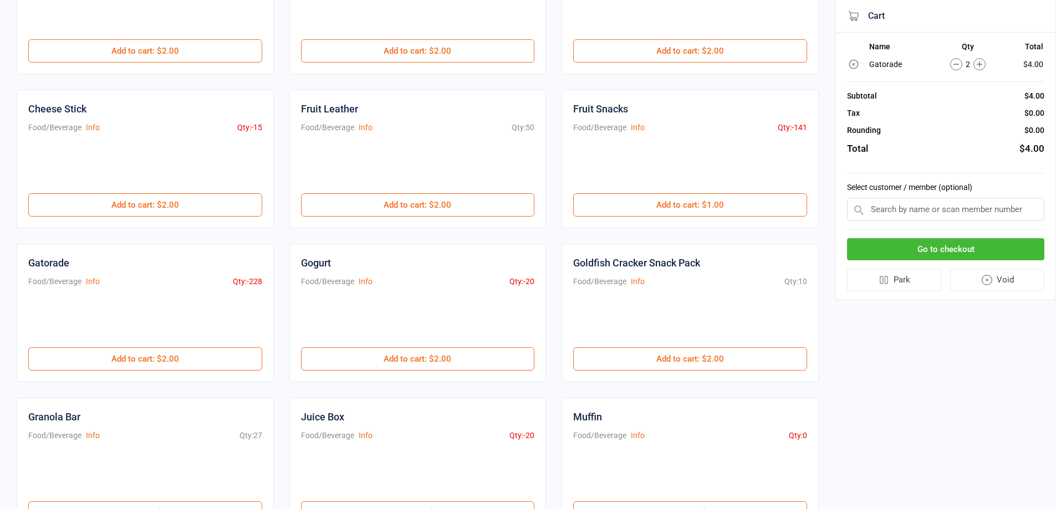
click at [921, 218] on input "text" at bounding box center [945, 209] width 197 height 23
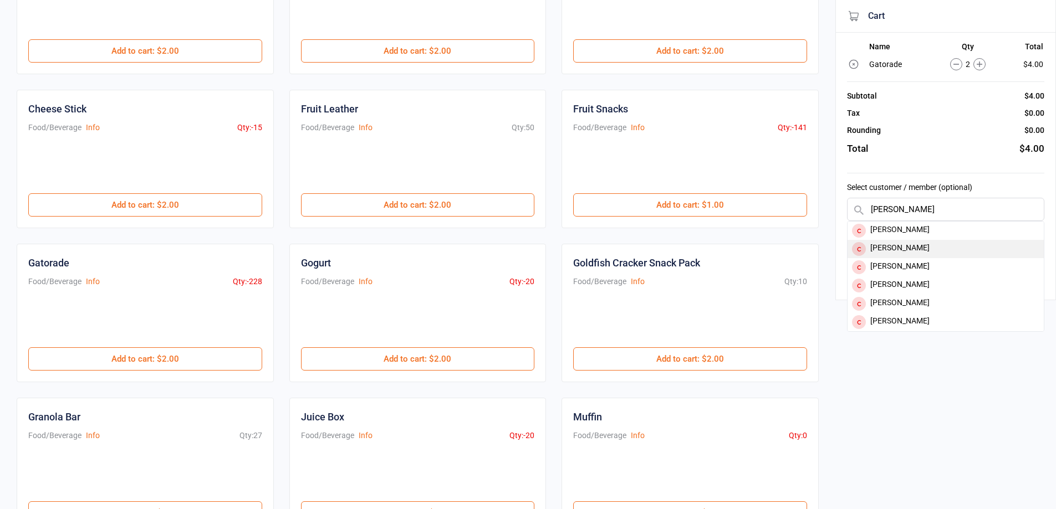
type input "[PERSON_NAME]"
click at [912, 251] on div "[PERSON_NAME]" at bounding box center [946, 249] width 196 height 18
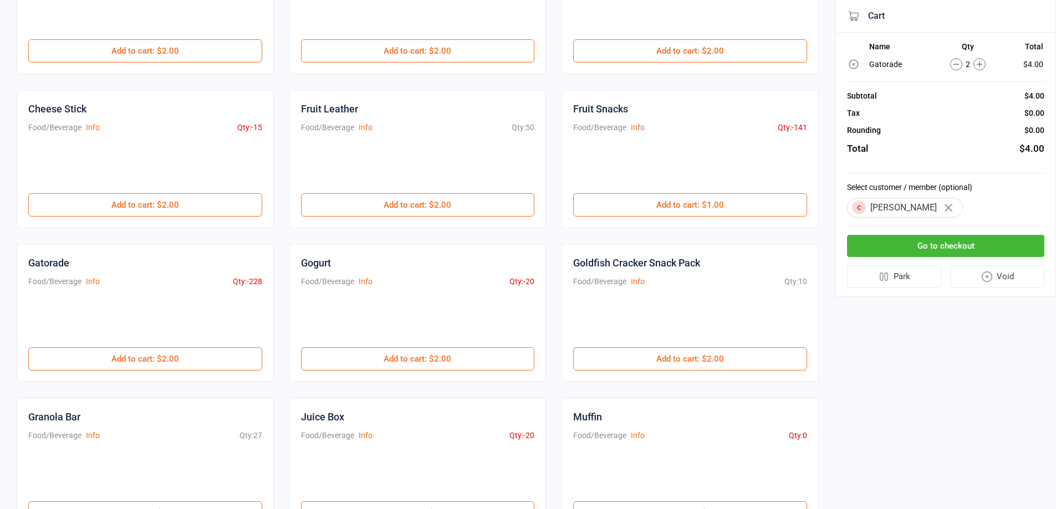
click at [912, 252] on button "Go to checkout" at bounding box center [945, 246] width 197 height 23
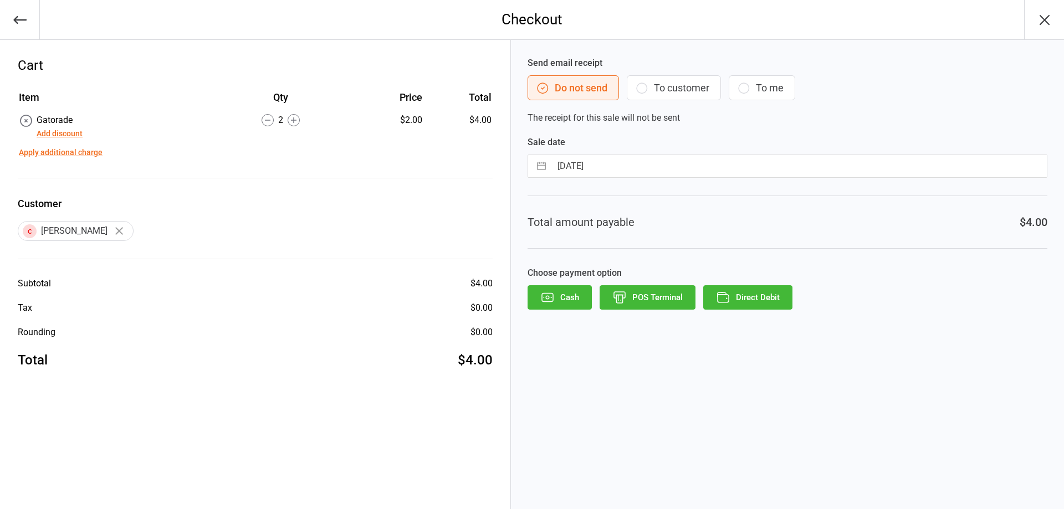
click at [566, 298] on button "Cash" at bounding box center [560, 297] width 64 height 24
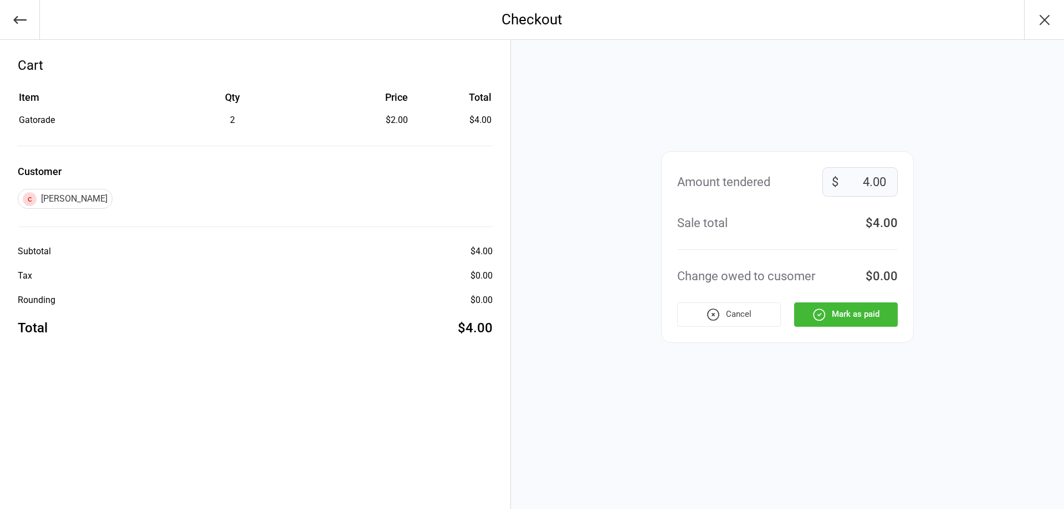
click at [869, 184] on input "4.00" at bounding box center [860, 181] width 75 height 29
type input "5.00"
click at [838, 318] on button "Mark as paid" at bounding box center [846, 315] width 104 height 24
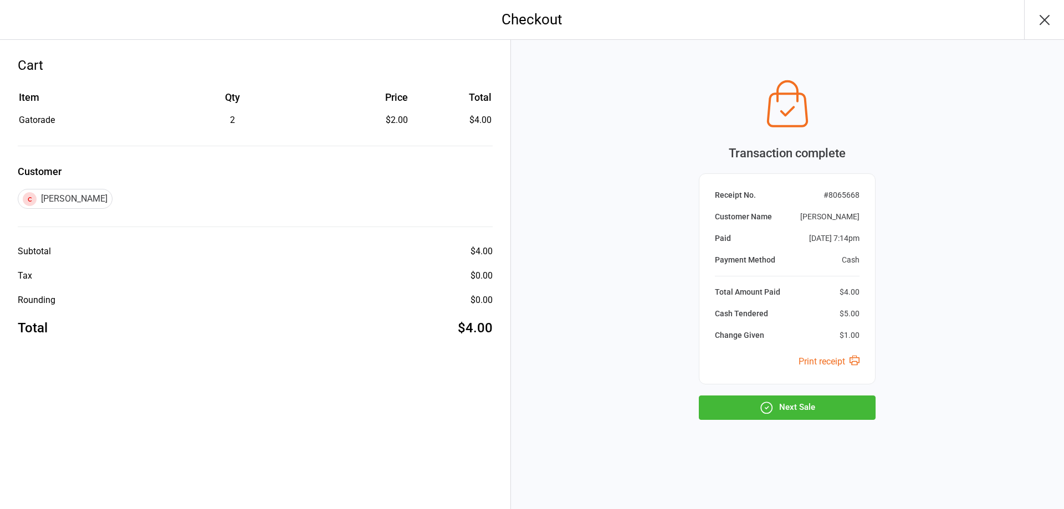
click at [808, 414] on button "Next Sale" at bounding box center [787, 408] width 177 height 24
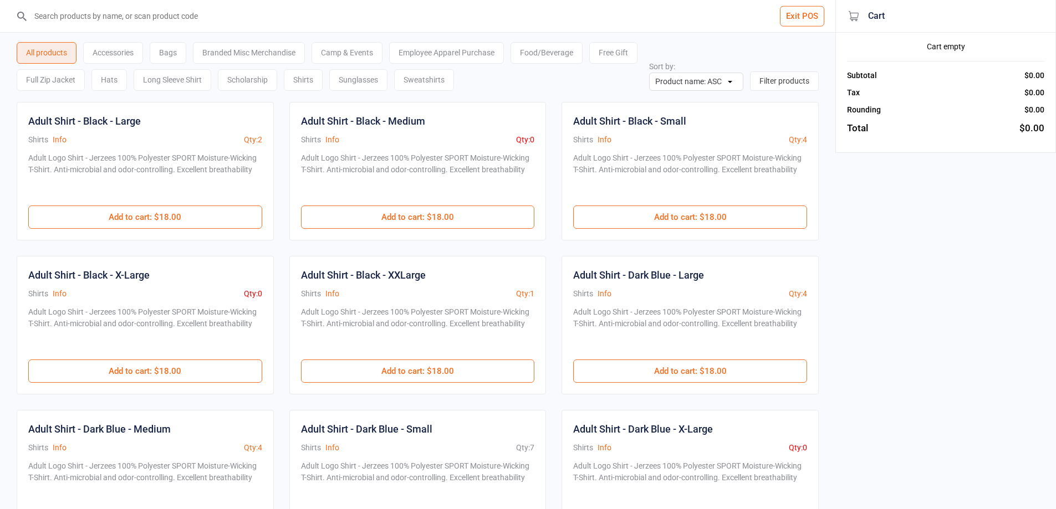
click at [527, 53] on div "Food/Beverage" at bounding box center [547, 53] width 72 height 22
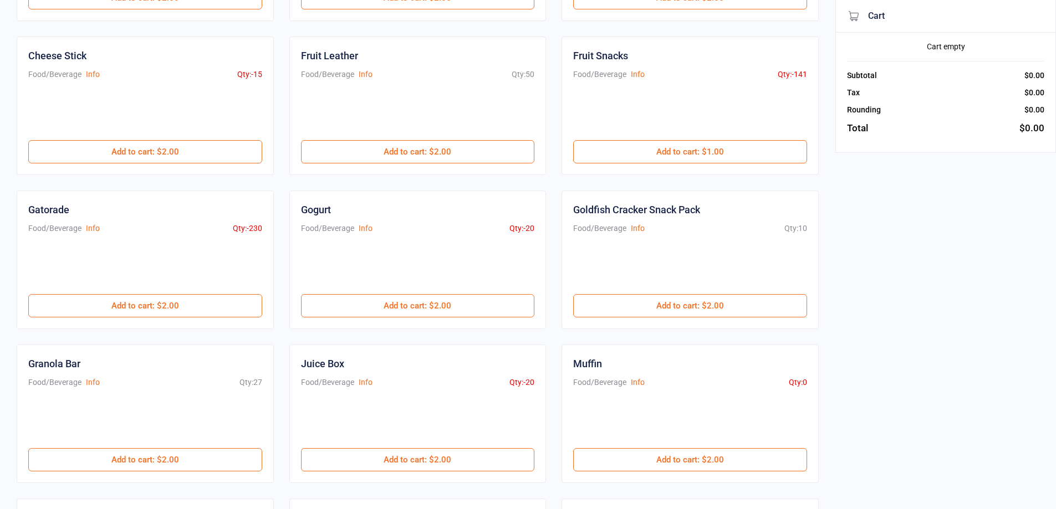
scroll to position [222, 0]
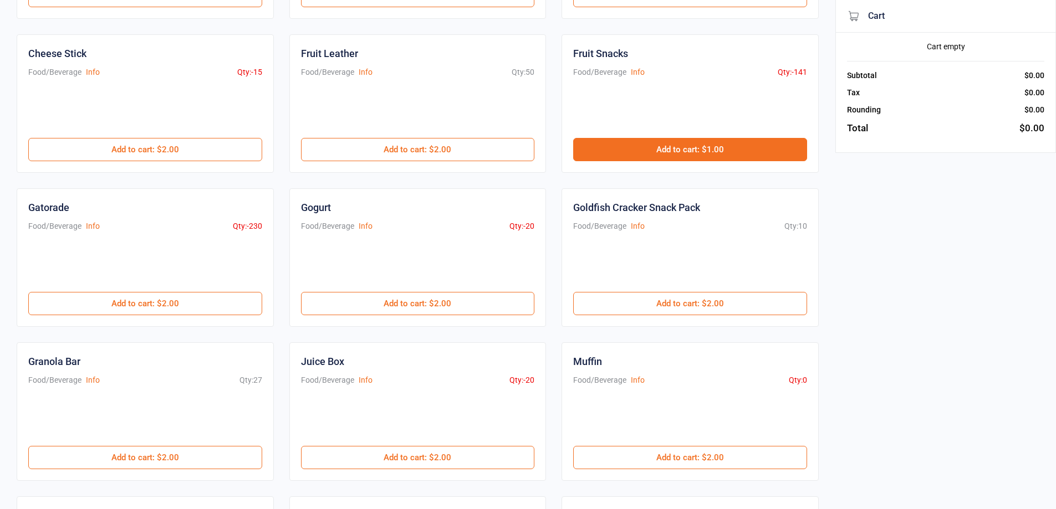
click at [598, 155] on button "Add to cart : $1.00" at bounding box center [690, 149] width 234 height 23
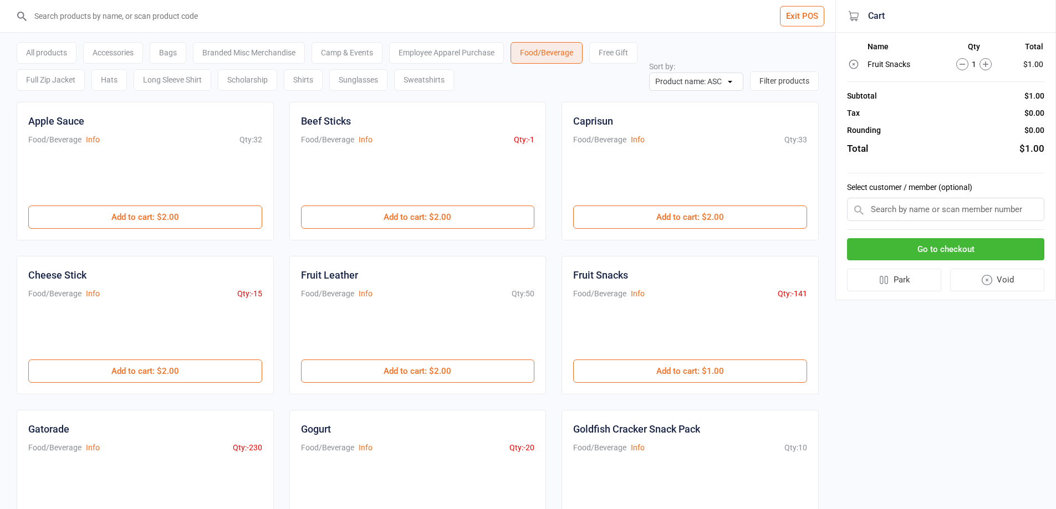
click at [279, 13] on input "search" at bounding box center [424, 16] width 791 height 32
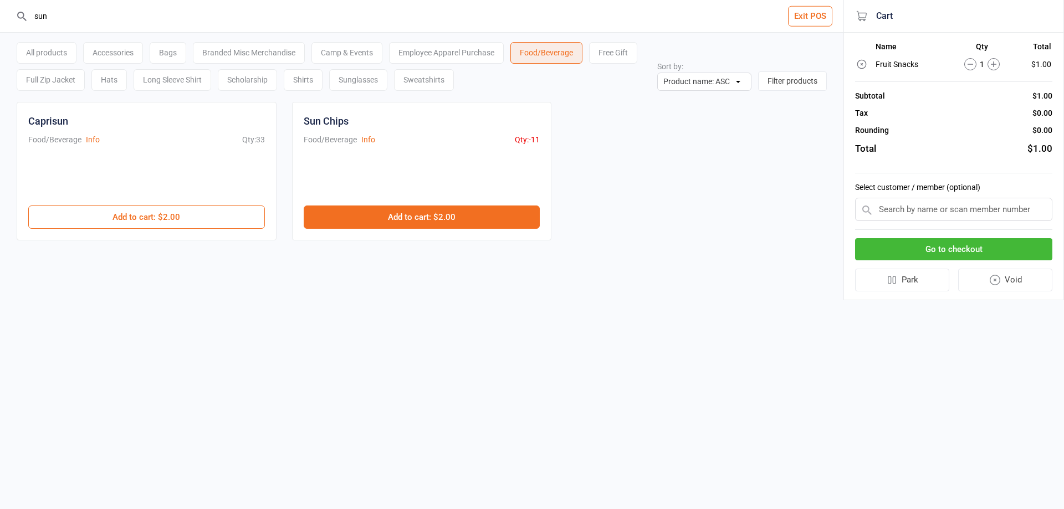
type input "sun"
click at [350, 217] on button "Add to cart : $2.00" at bounding box center [422, 217] width 237 height 23
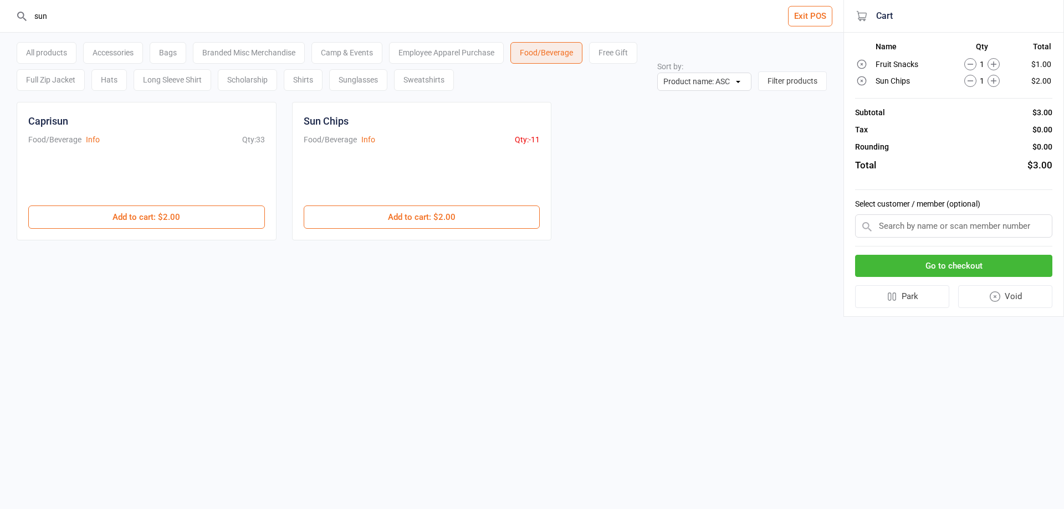
click at [908, 233] on input "text" at bounding box center [953, 226] width 197 height 23
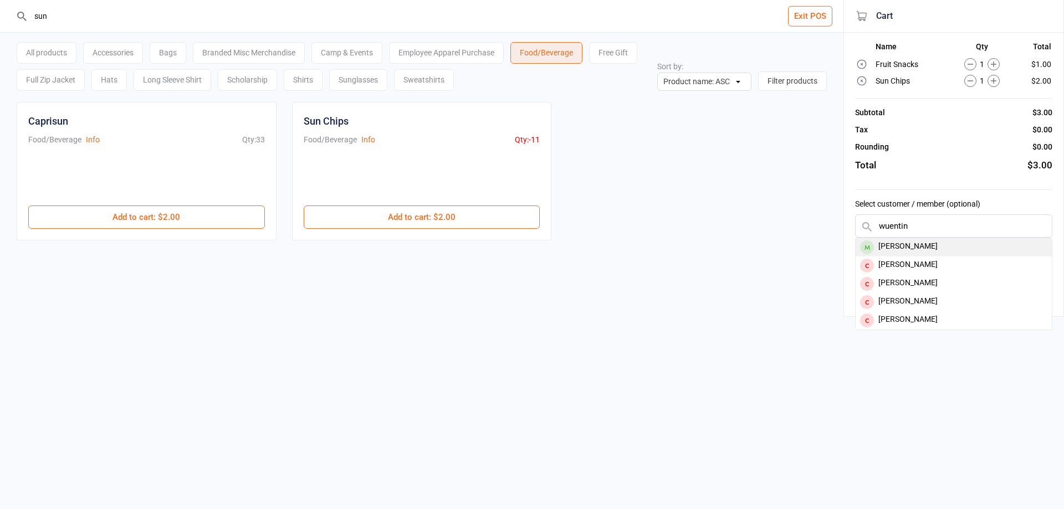
type input "wuentin"
click at [887, 250] on div "[PERSON_NAME]" at bounding box center [954, 247] width 196 height 18
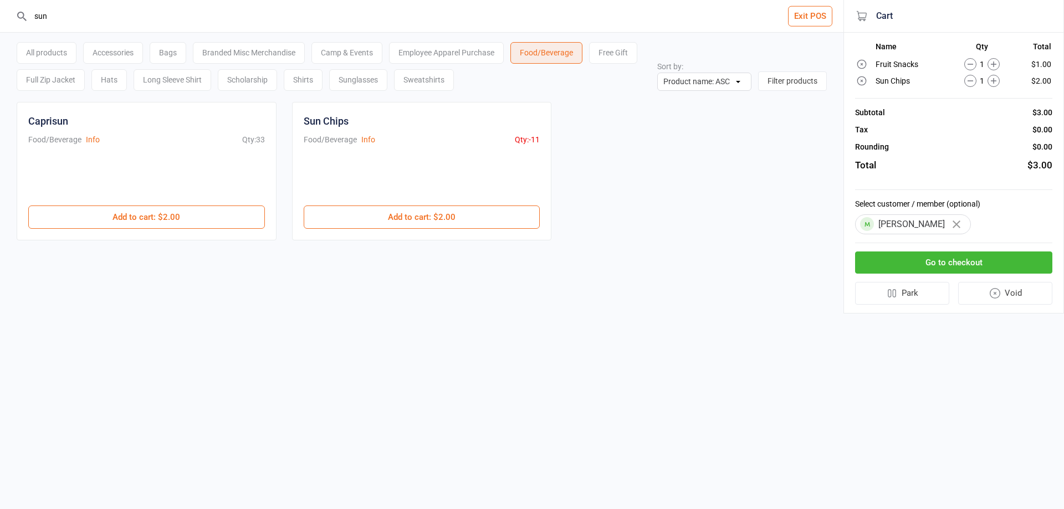
click at [552, 58] on div "Food/Beverage" at bounding box center [547, 53] width 72 height 22
click at [375, 21] on input "sun" at bounding box center [428, 16] width 799 height 32
type input "s"
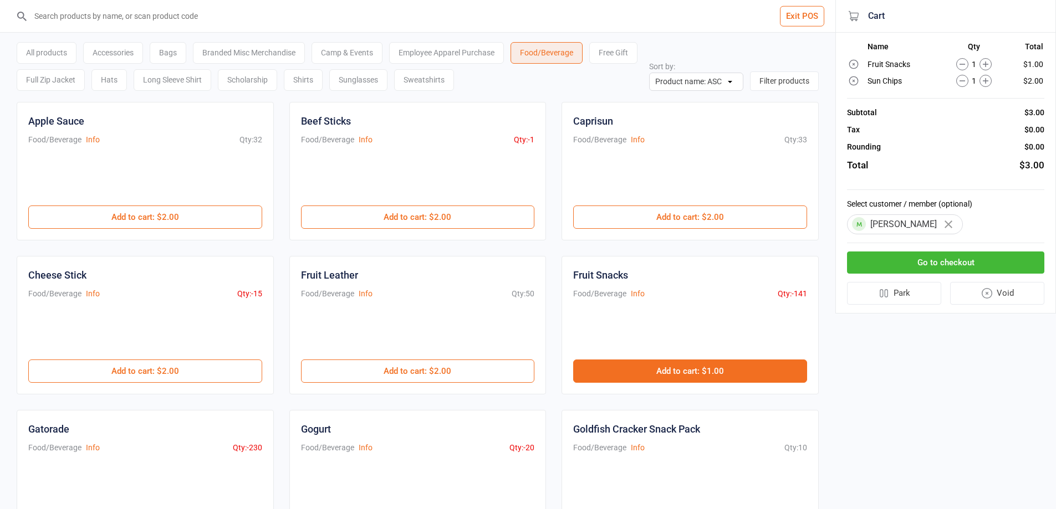
click at [636, 373] on button "Add to cart : $1.00" at bounding box center [690, 371] width 234 height 23
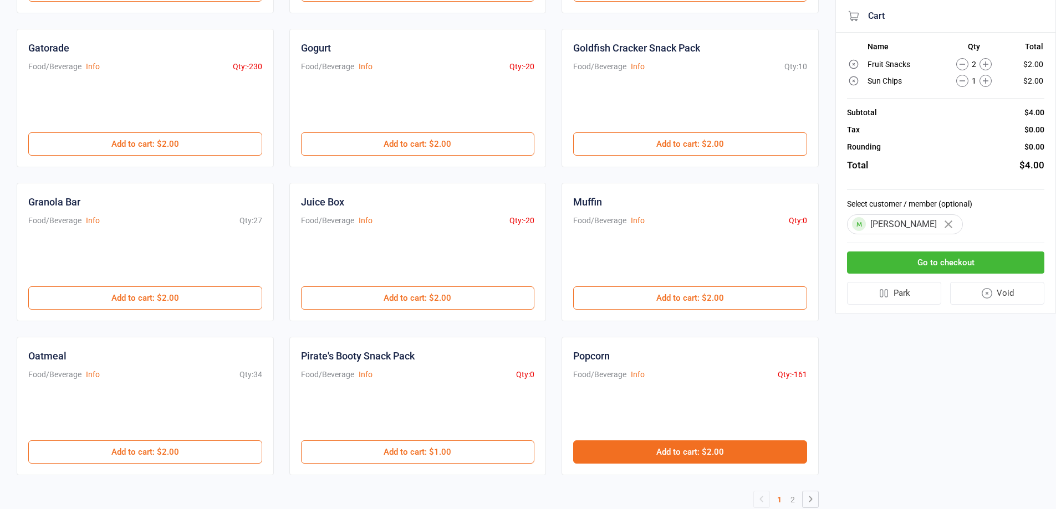
scroll to position [407, 0]
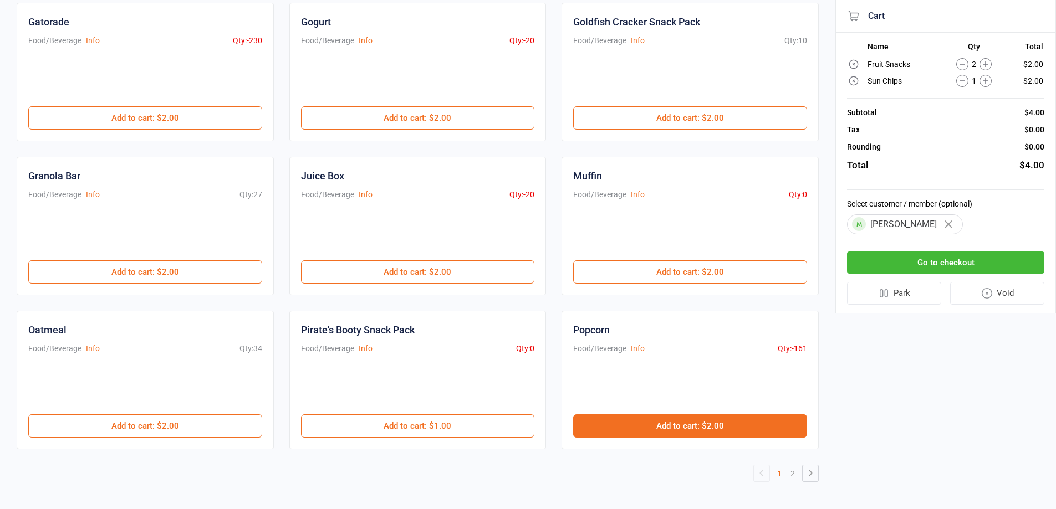
click at [614, 428] on button "Add to cart : $2.00" at bounding box center [690, 426] width 234 height 23
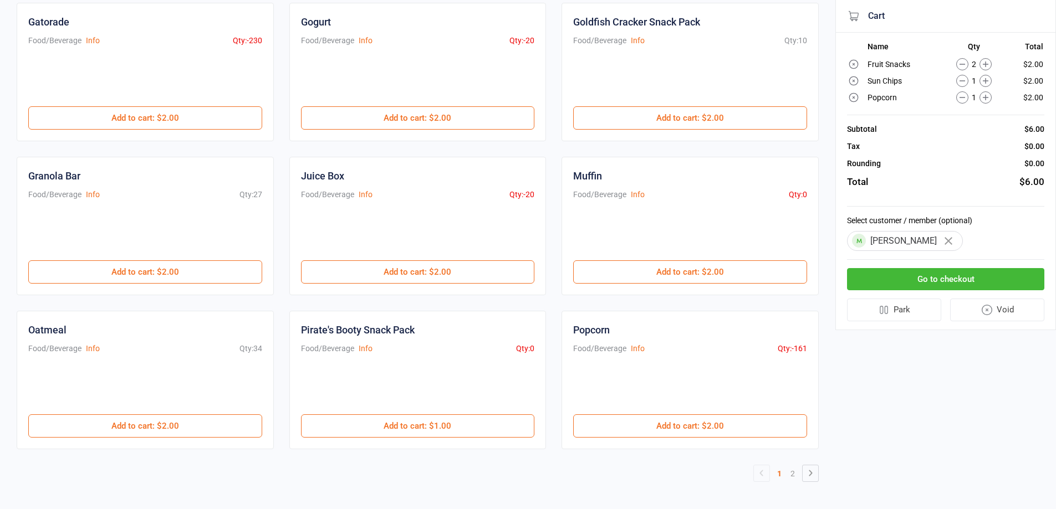
click at [963, 275] on button "Go to checkout" at bounding box center [945, 279] width 197 height 23
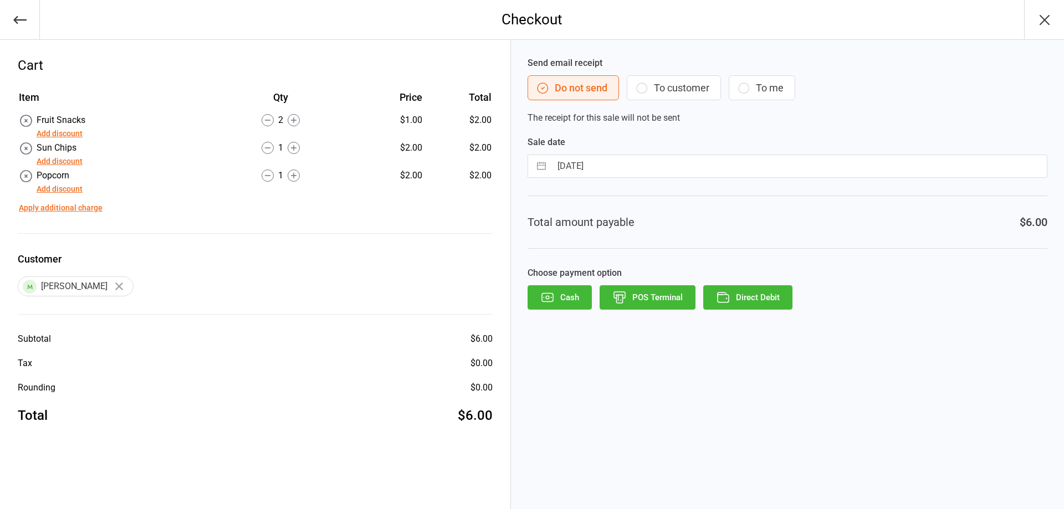
click at [555, 298] on button "Cash" at bounding box center [560, 297] width 64 height 24
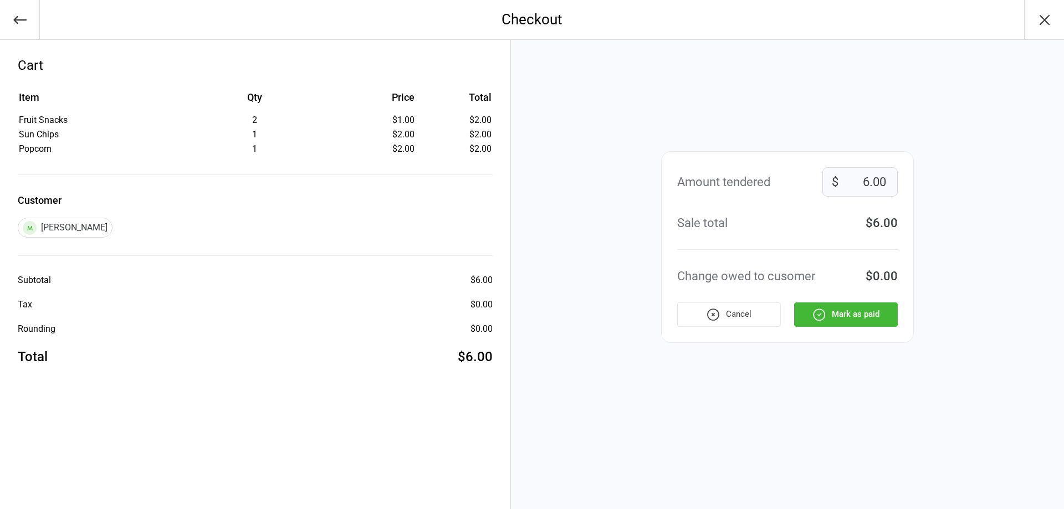
click at [858, 321] on button "Mark as paid" at bounding box center [846, 315] width 104 height 24
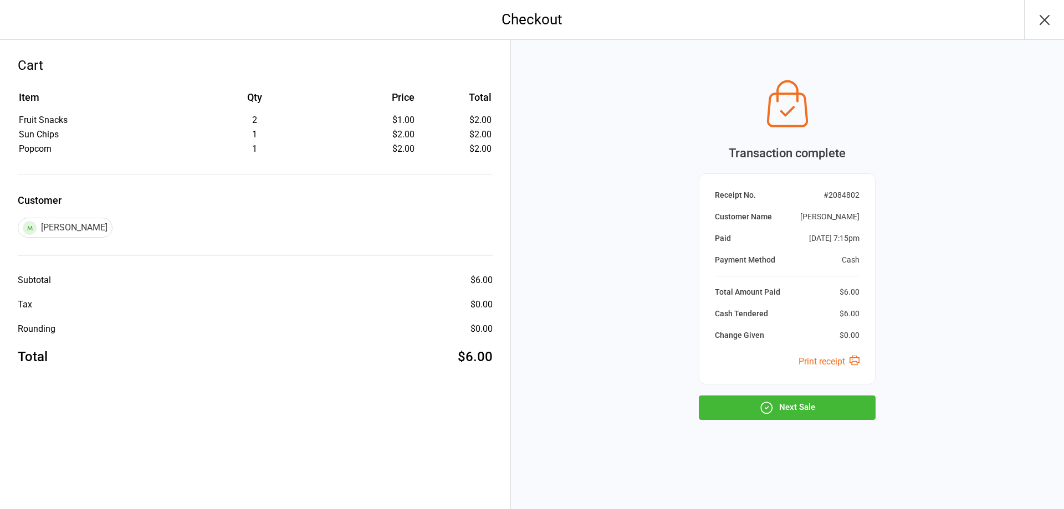
click at [785, 407] on button "Next Sale" at bounding box center [787, 408] width 177 height 24
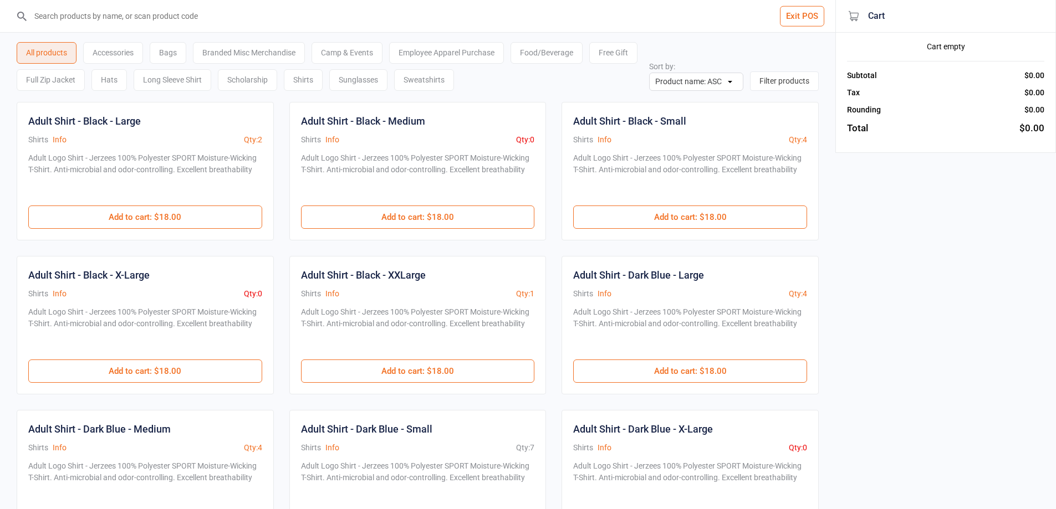
click at [549, 53] on div "Food/Beverage" at bounding box center [547, 53] width 72 height 22
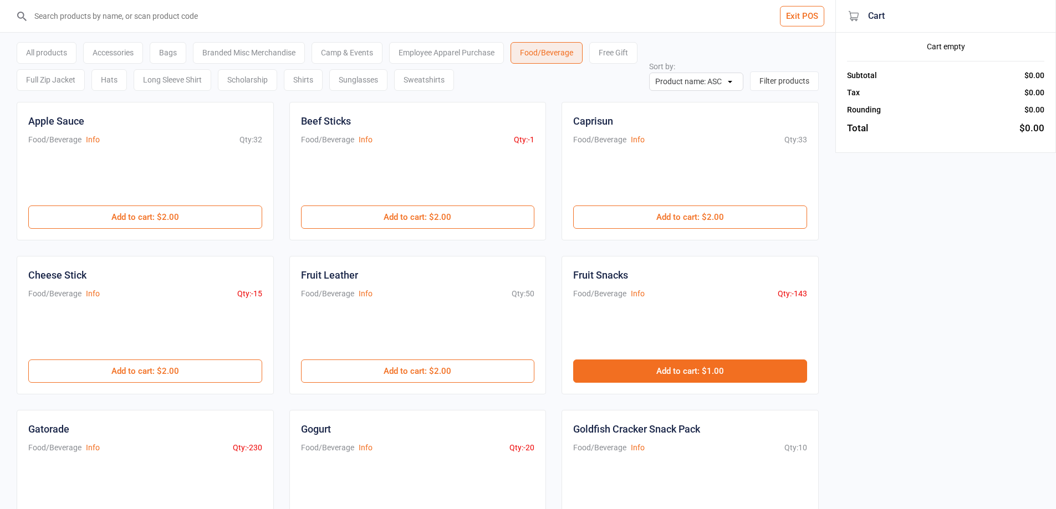
click at [635, 365] on button "Add to cart : $1.00" at bounding box center [690, 371] width 234 height 23
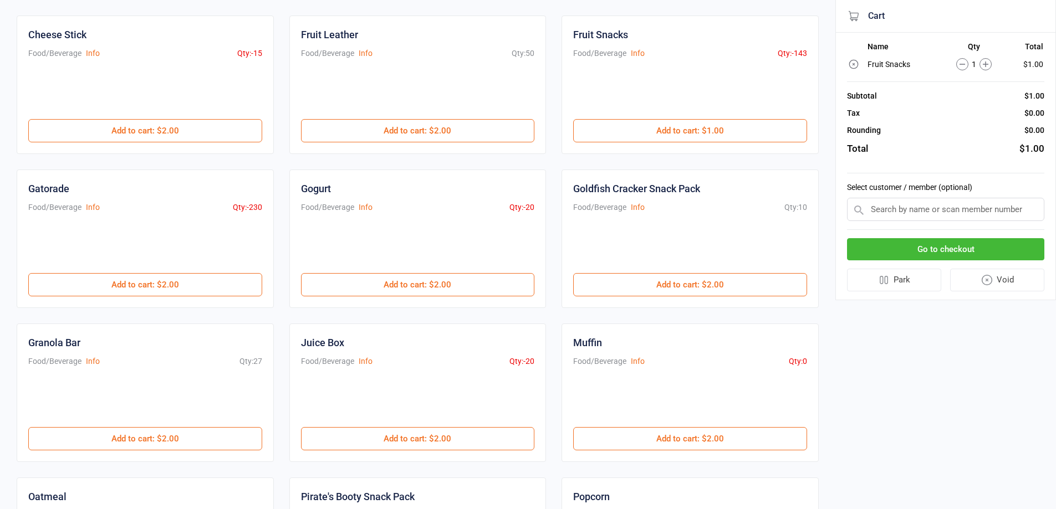
scroll to position [277, 0]
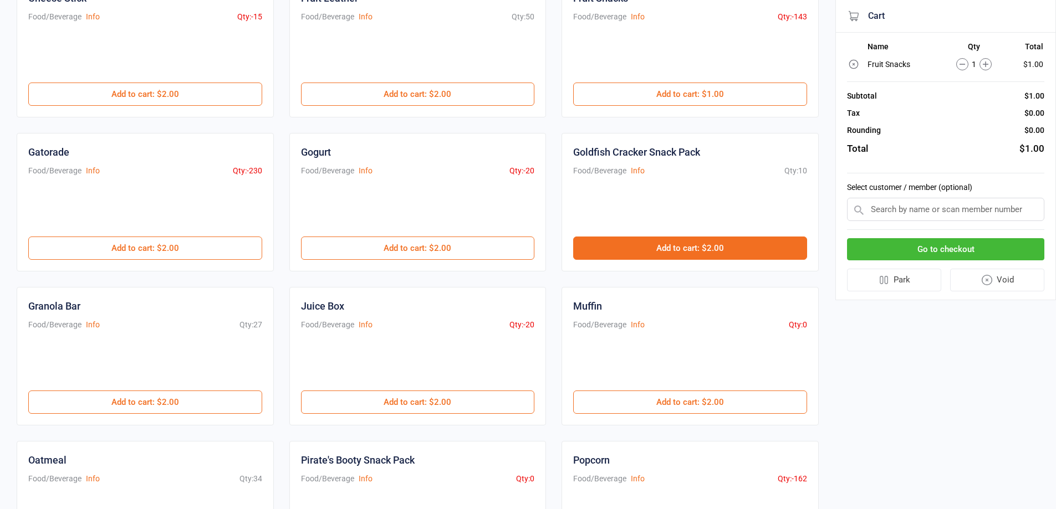
click at [642, 242] on button "Add to cart : $2.00" at bounding box center [690, 248] width 234 height 23
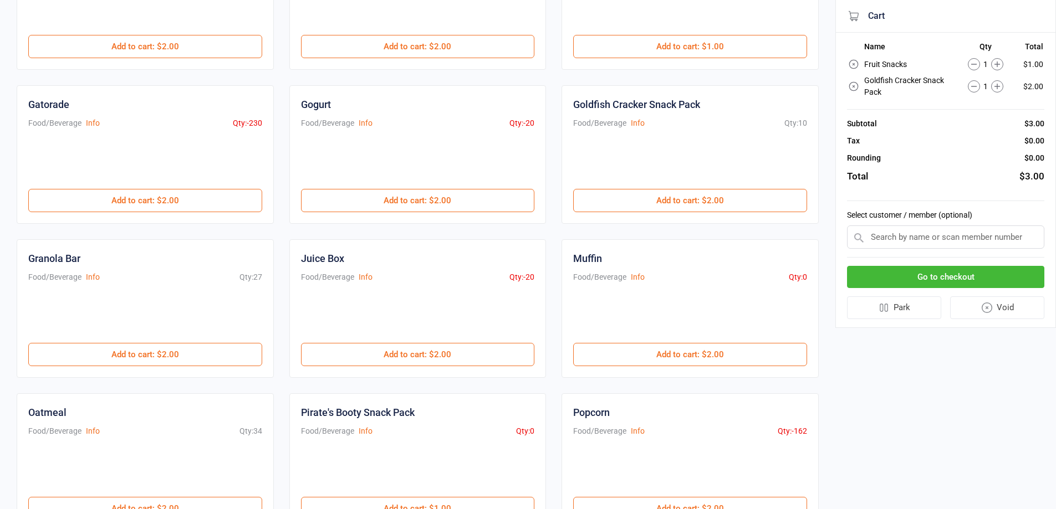
scroll to position [407, 0]
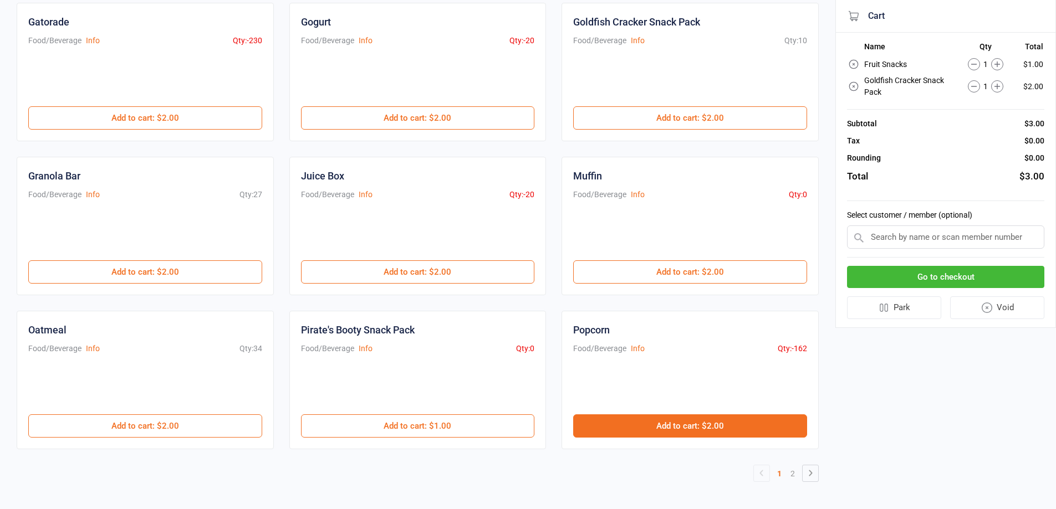
click at [600, 422] on button "Add to cart : $2.00" at bounding box center [690, 426] width 234 height 23
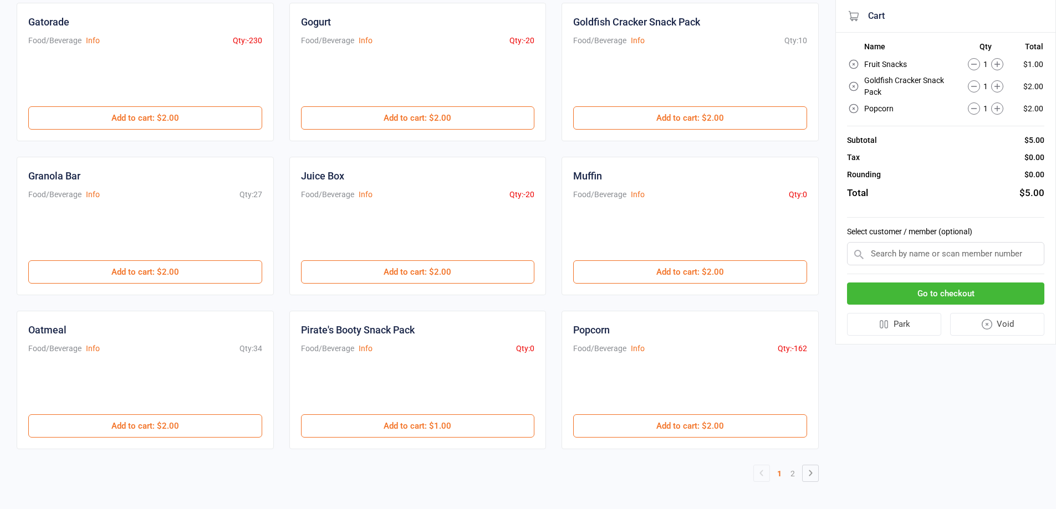
click at [884, 256] on input "text" at bounding box center [945, 253] width 197 height 23
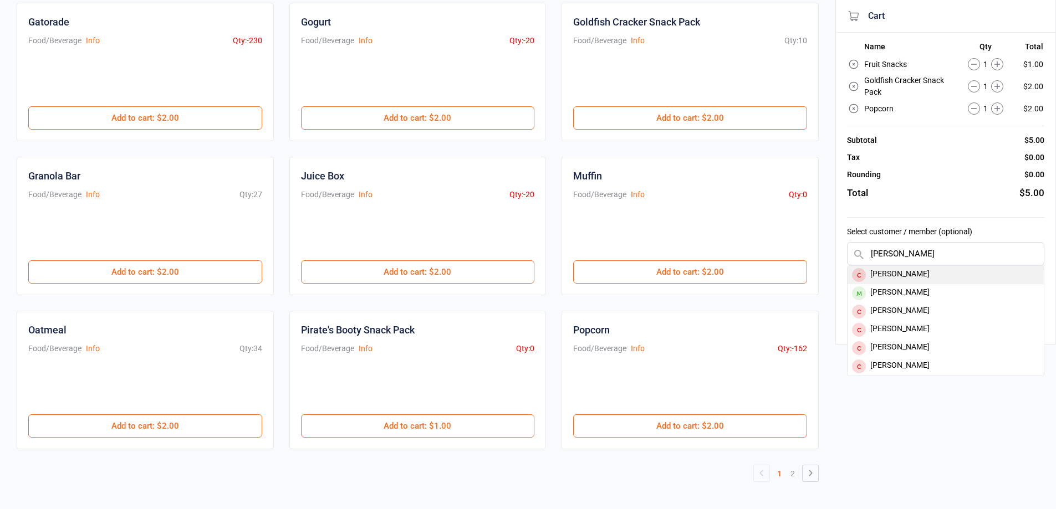
type input "[PERSON_NAME]"
click at [922, 283] on div "[PERSON_NAME]" at bounding box center [946, 275] width 196 height 18
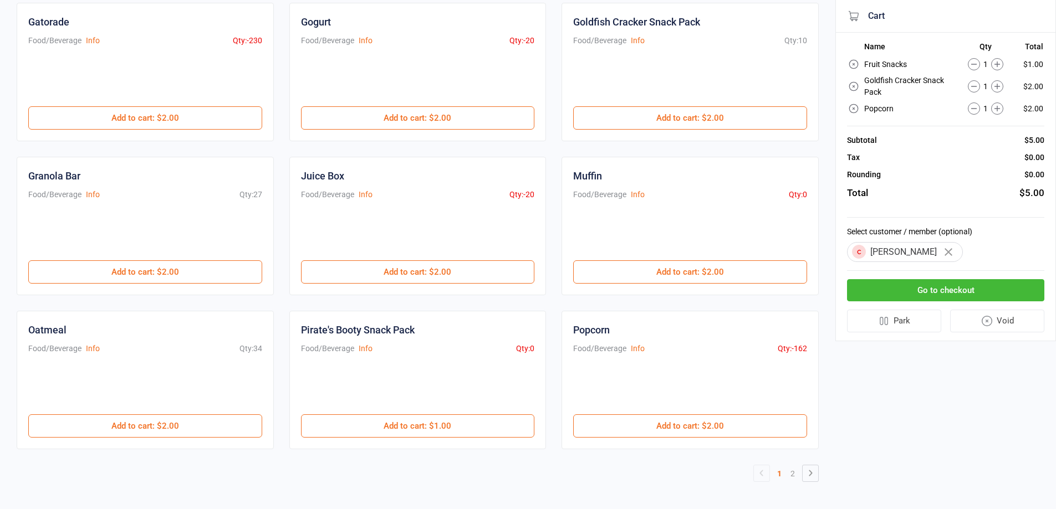
click at [931, 293] on button "Go to checkout" at bounding box center [945, 290] width 197 height 23
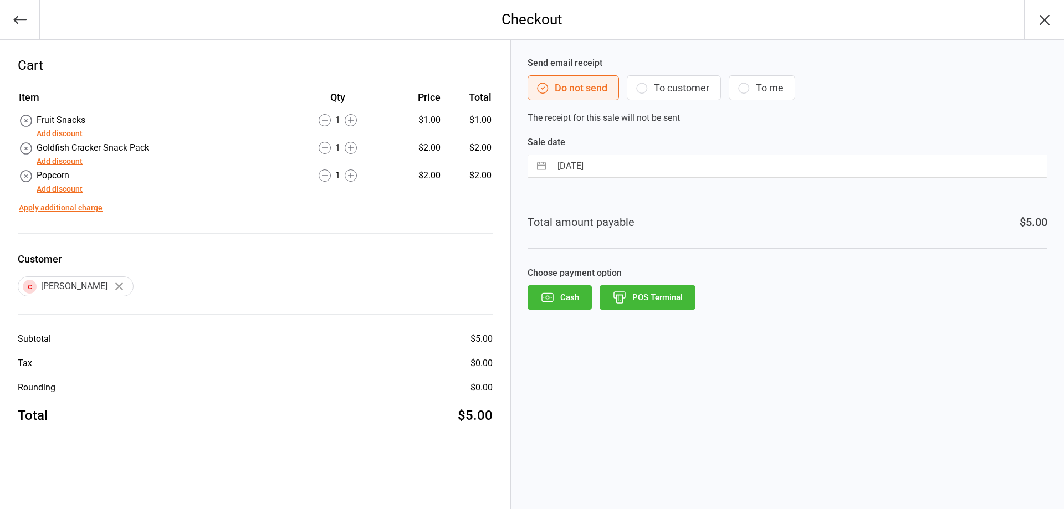
click at [562, 302] on button "Cash" at bounding box center [560, 297] width 64 height 24
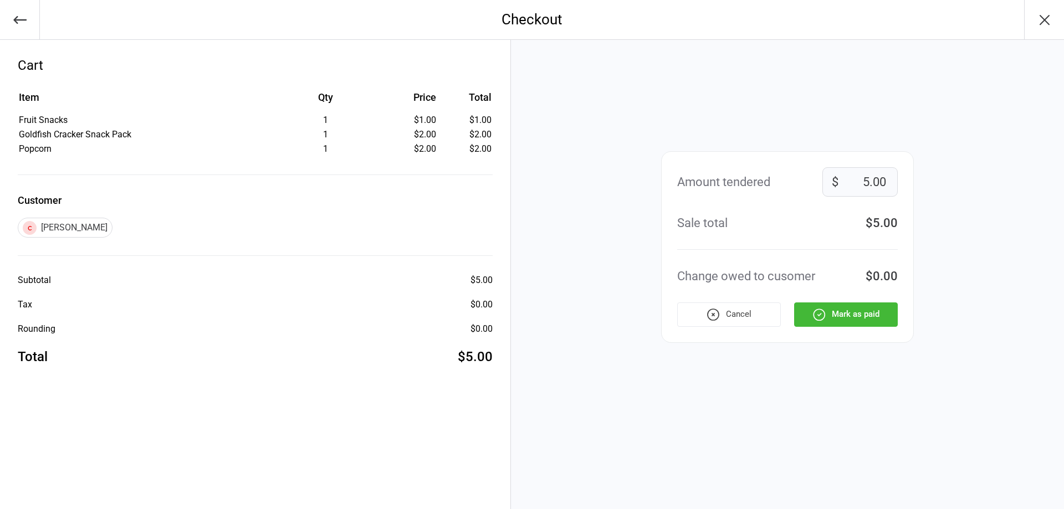
click at [867, 320] on button "Mark as paid" at bounding box center [846, 315] width 104 height 24
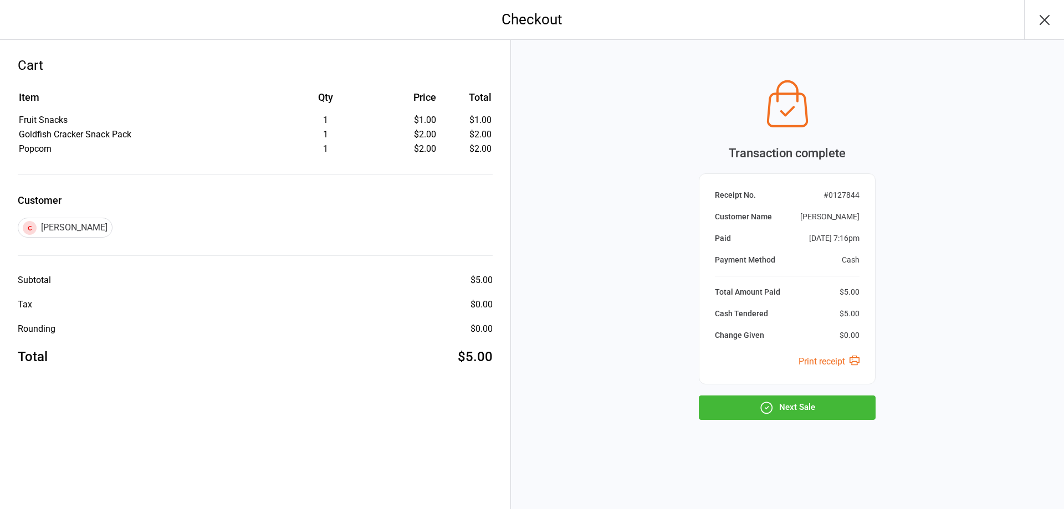
click at [843, 416] on button "Next Sale" at bounding box center [787, 408] width 177 height 24
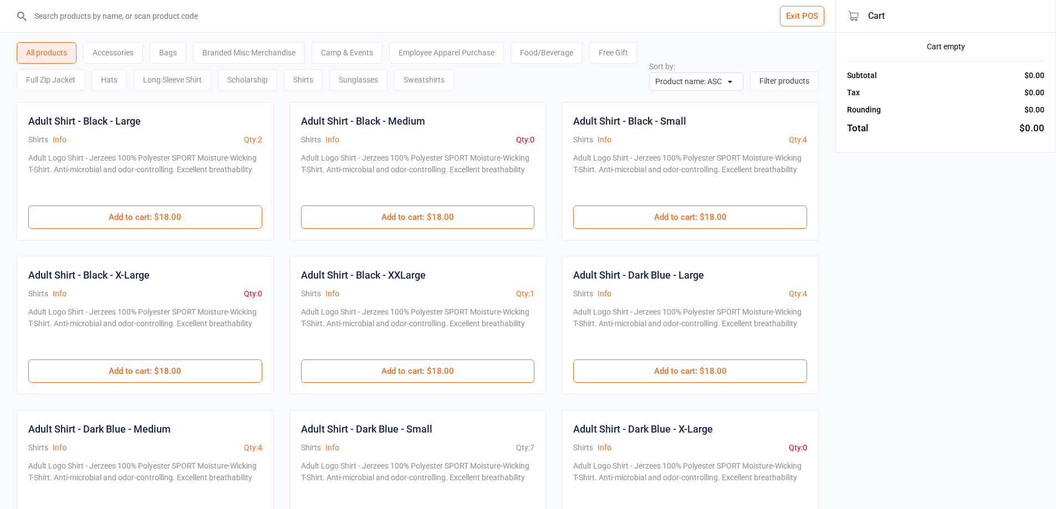
click at [523, 44] on div "Food/Beverage" at bounding box center [547, 53] width 72 height 22
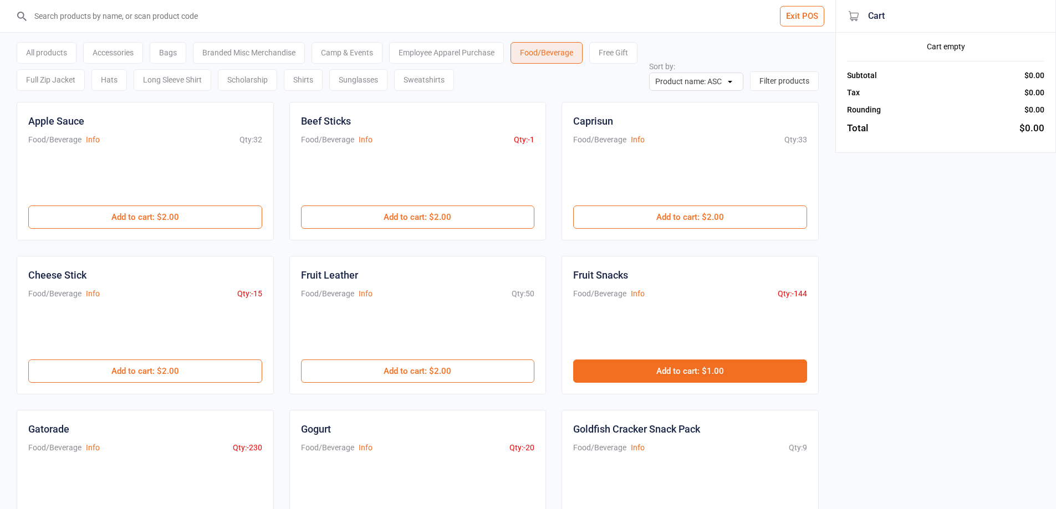
click at [660, 378] on button "Add to cart : $1.00" at bounding box center [690, 371] width 234 height 23
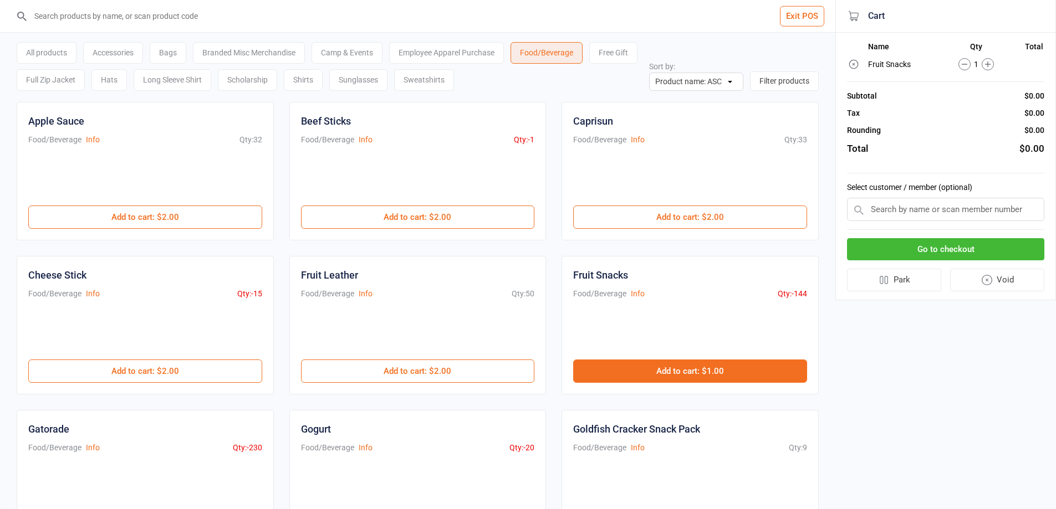
click at [660, 378] on button "Add to cart : $1.00" at bounding box center [690, 371] width 234 height 23
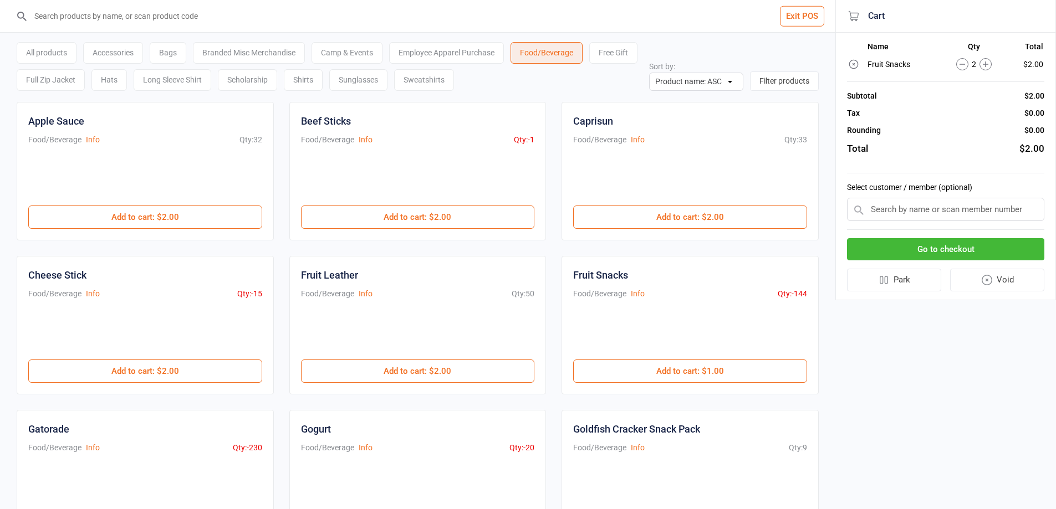
click at [279, 21] on input "search" at bounding box center [424, 16] width 791 height 32
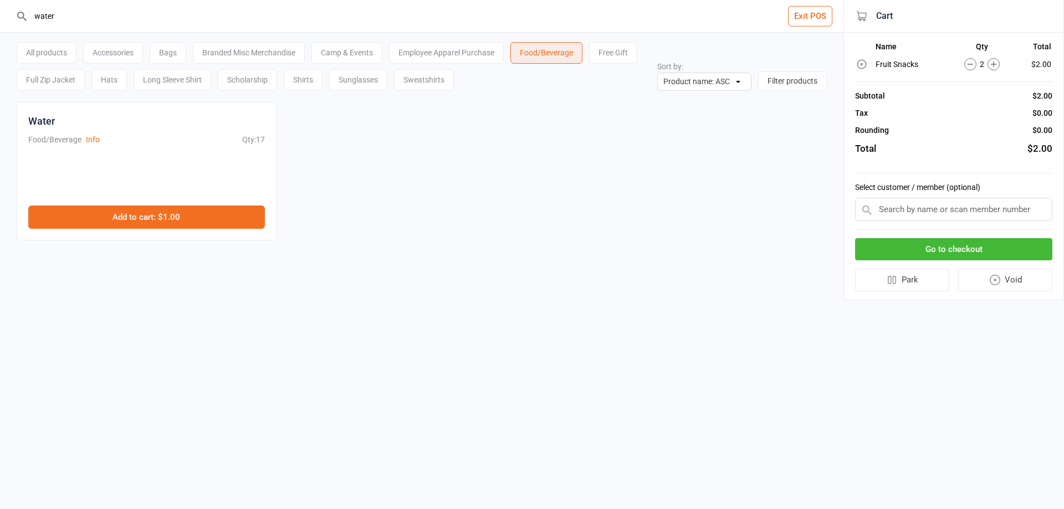
type input "water"
click at [159, 216] on button "Add to cart : $1.00" at bounding box center [146, 217] width 237 height 23
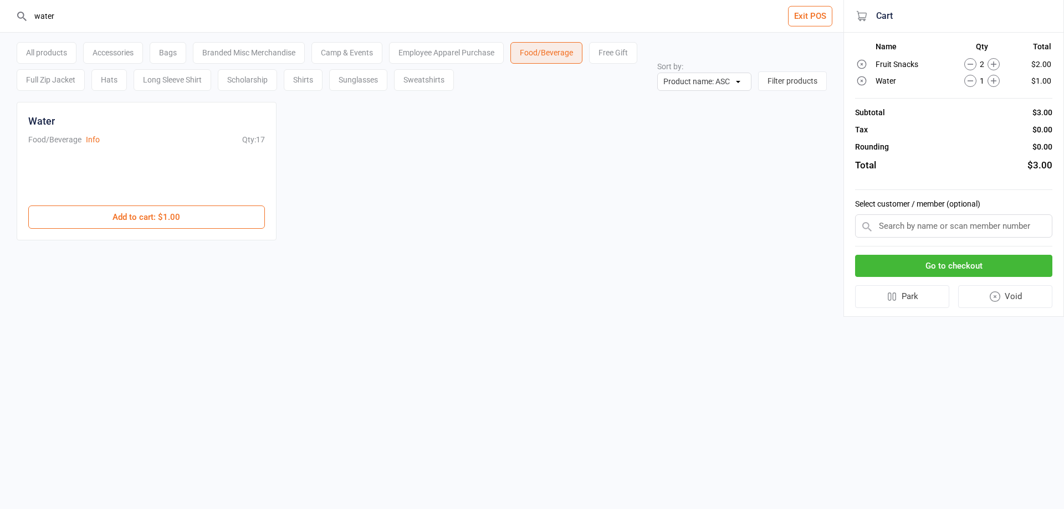
click at [944, 228] on input "text" at bounding box center [953, 226] width 197 height 23
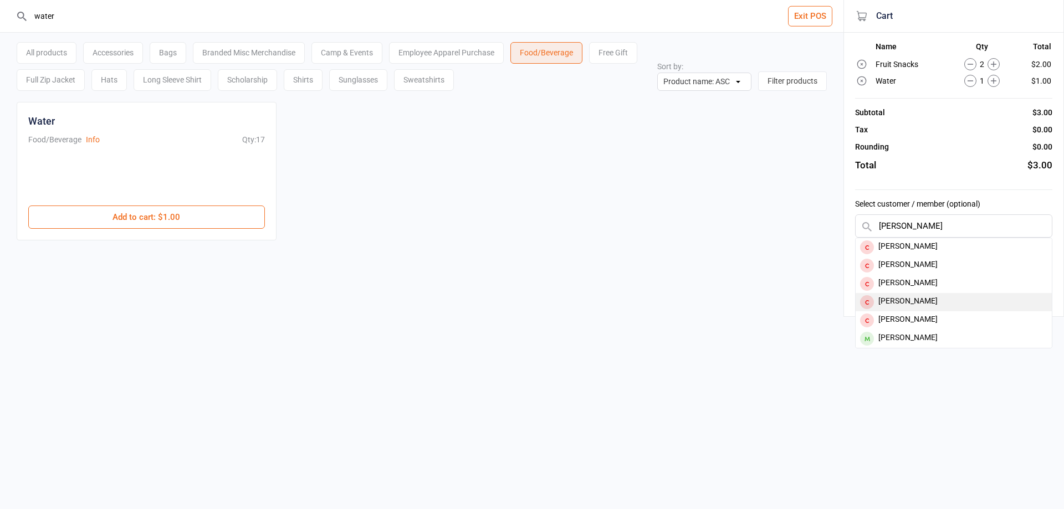
type input "[PERSON_NAME]"
click at [925, 298] on div "[PERSON_NAME]" at bounding box center [954, 302] width 196 height 18
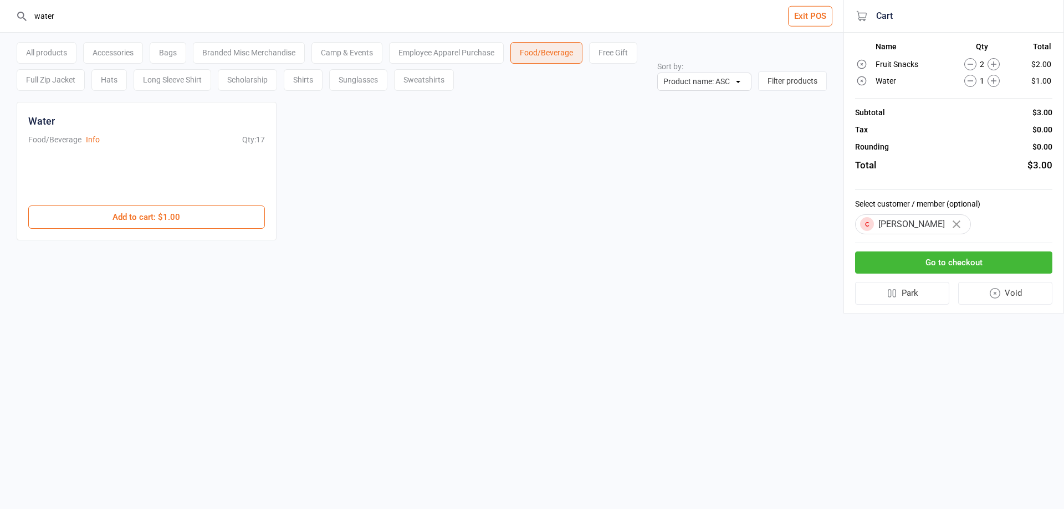
click at [942, 266] on button "Go to checkout" at bounding box center [953, 263] width 197 height 23
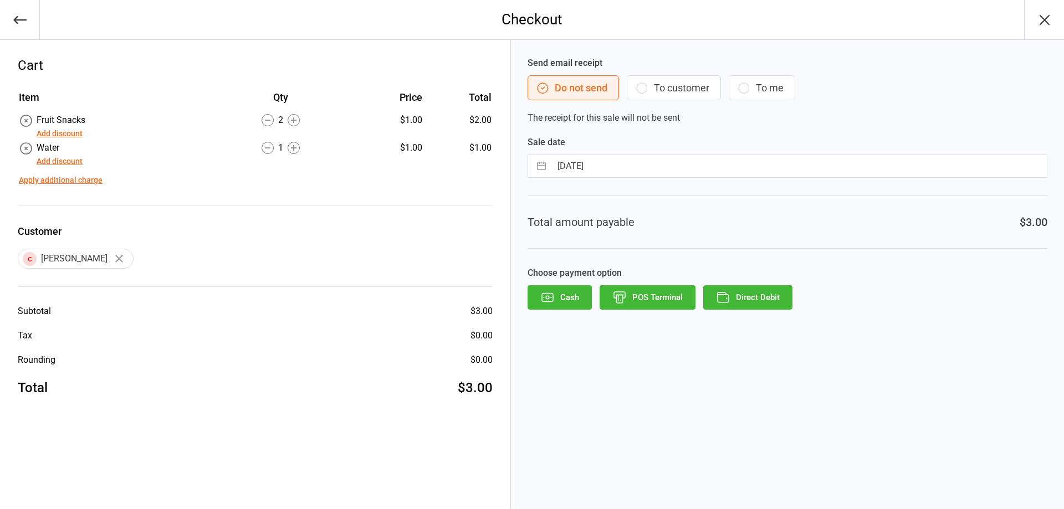
click at [753, 298] on button "Direct Debit" at bounding box center [747, 297] width 89 height 24
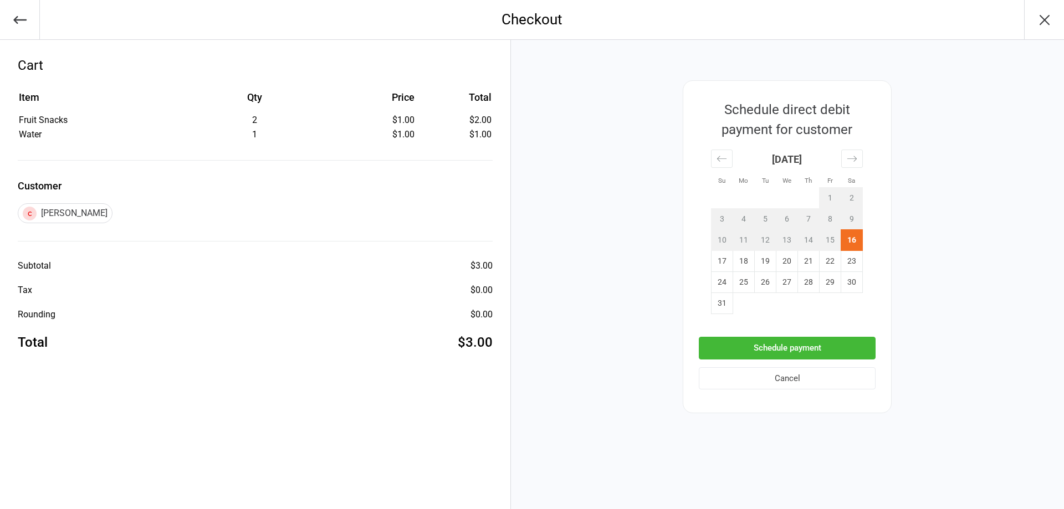
click at [798, 350] on button "Schedule payment" at bounding box center [787, 348] width 177 height 23
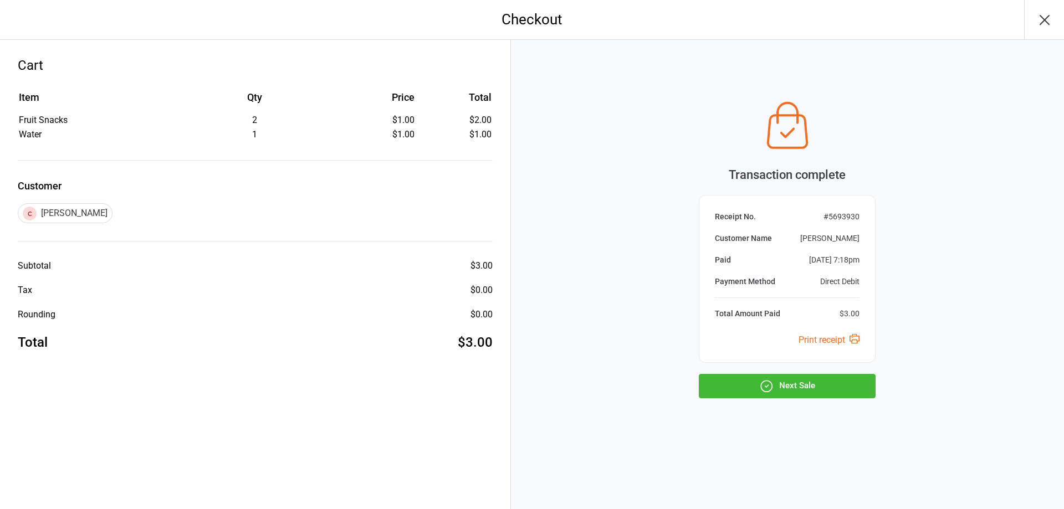
click at [797, 389] on button "Next Sale" at bounding box center [787, 386] width 177 height 24
